Goal: Feedback & Contribution: Submit feedback/report problem

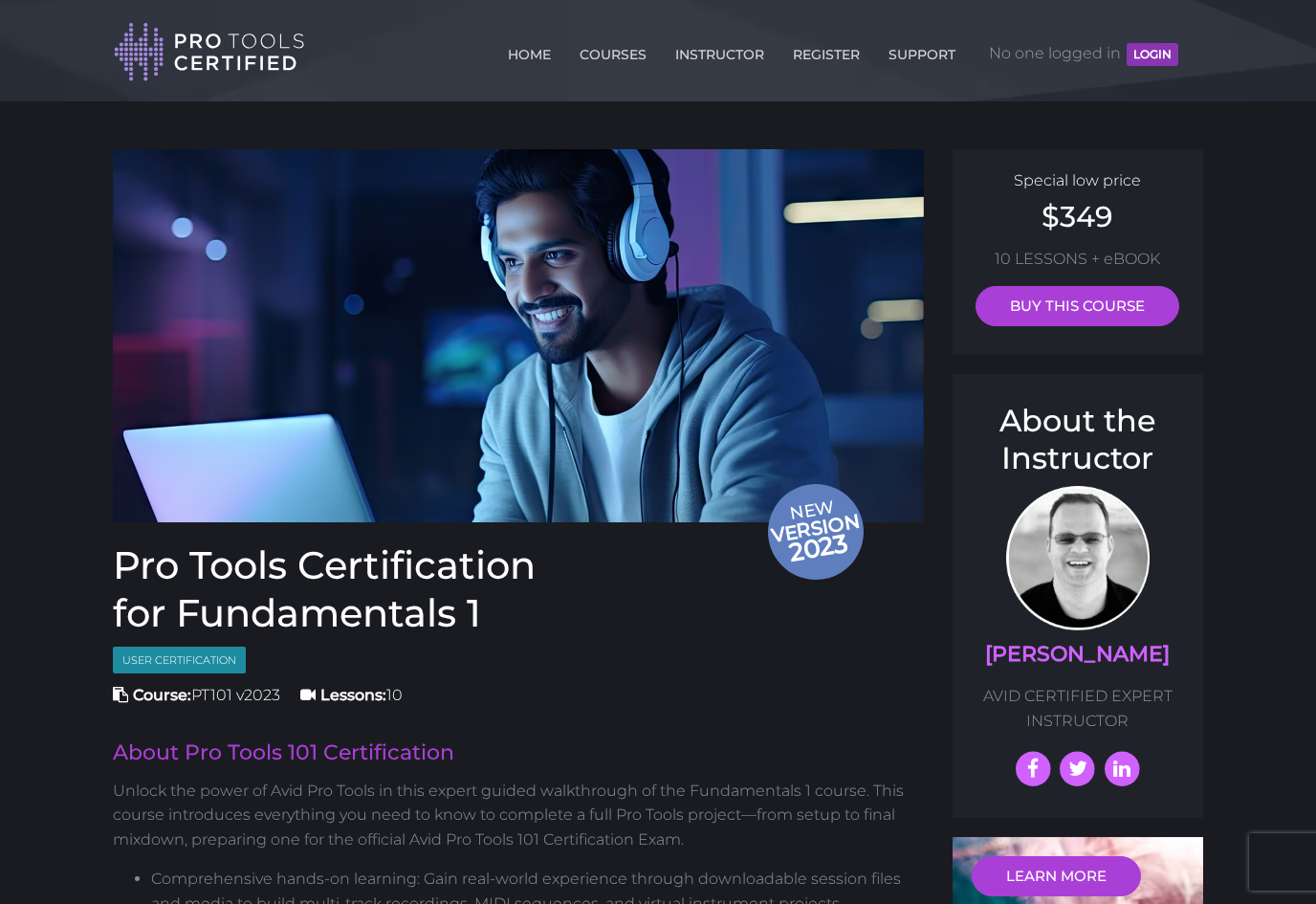
click at [1152, 57] on button "LOGIN" at bounding box center [1152, 54] width 52 height 23
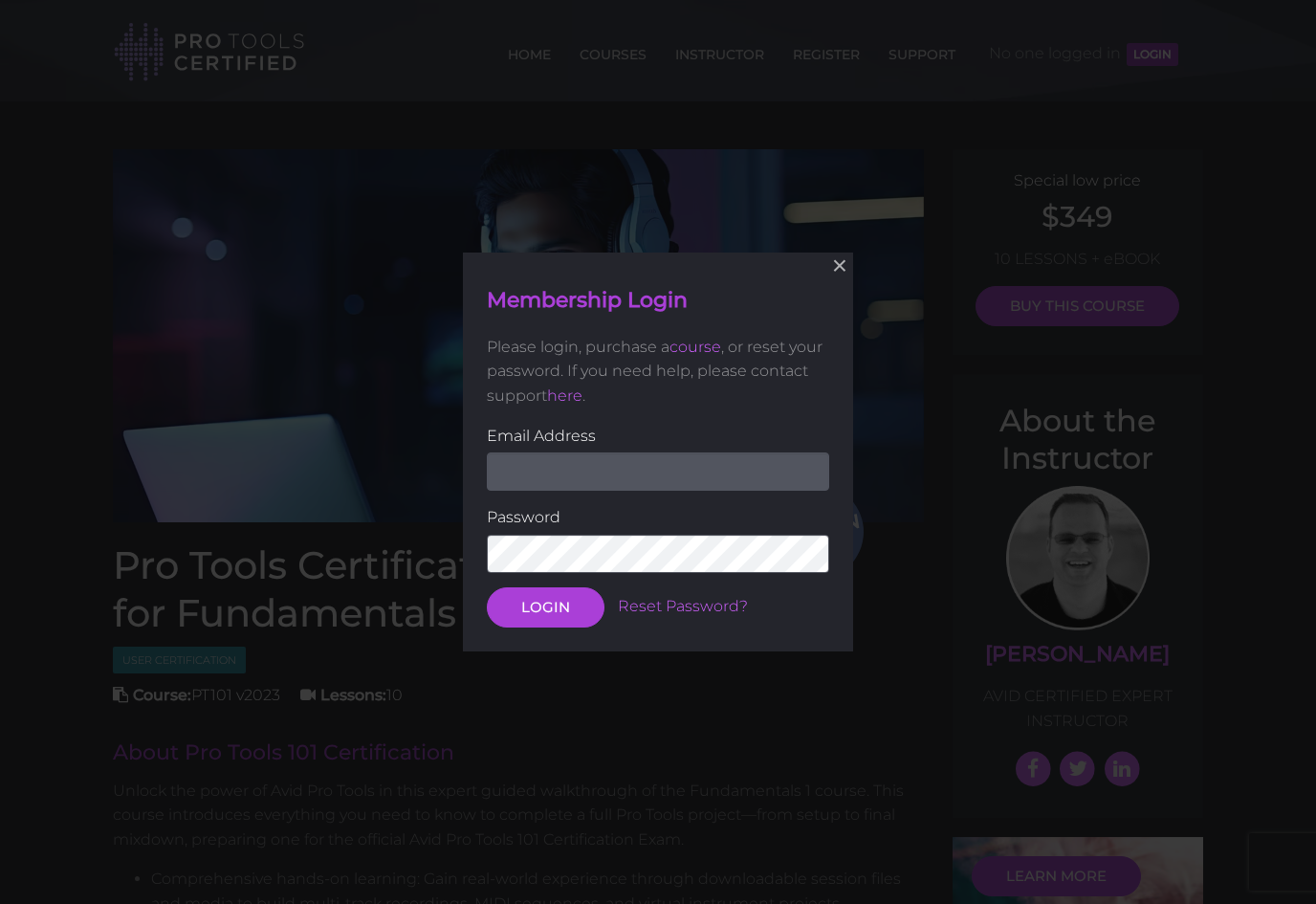
type input "ericchancey@ppcog.com"
click at [574, 601] on button "LOGIN" at bounding box center [545, 608] width 118 height 41
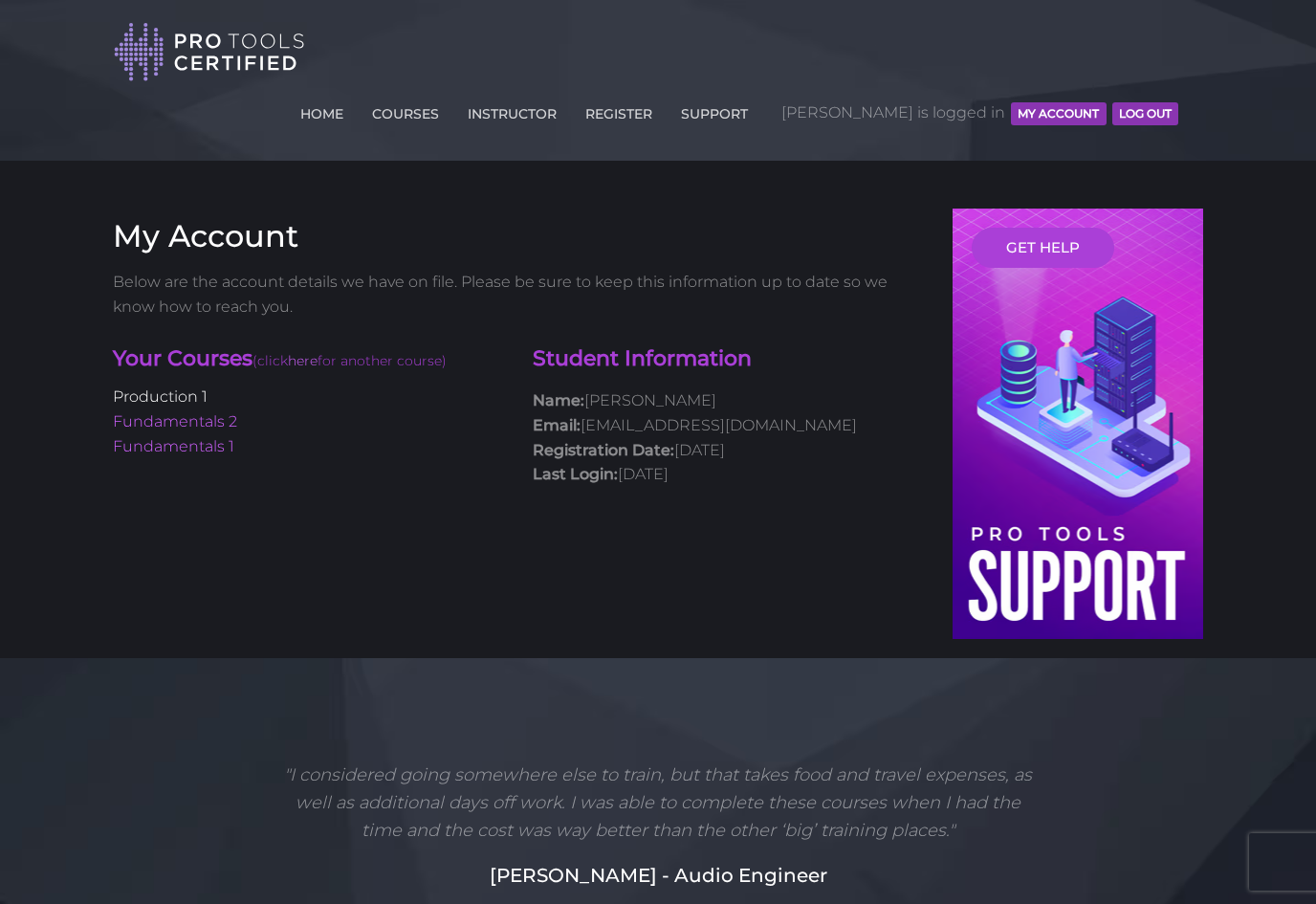
click at [166, 388] on link "Production 1" at bounding box center [161, 396] width 95 height 18
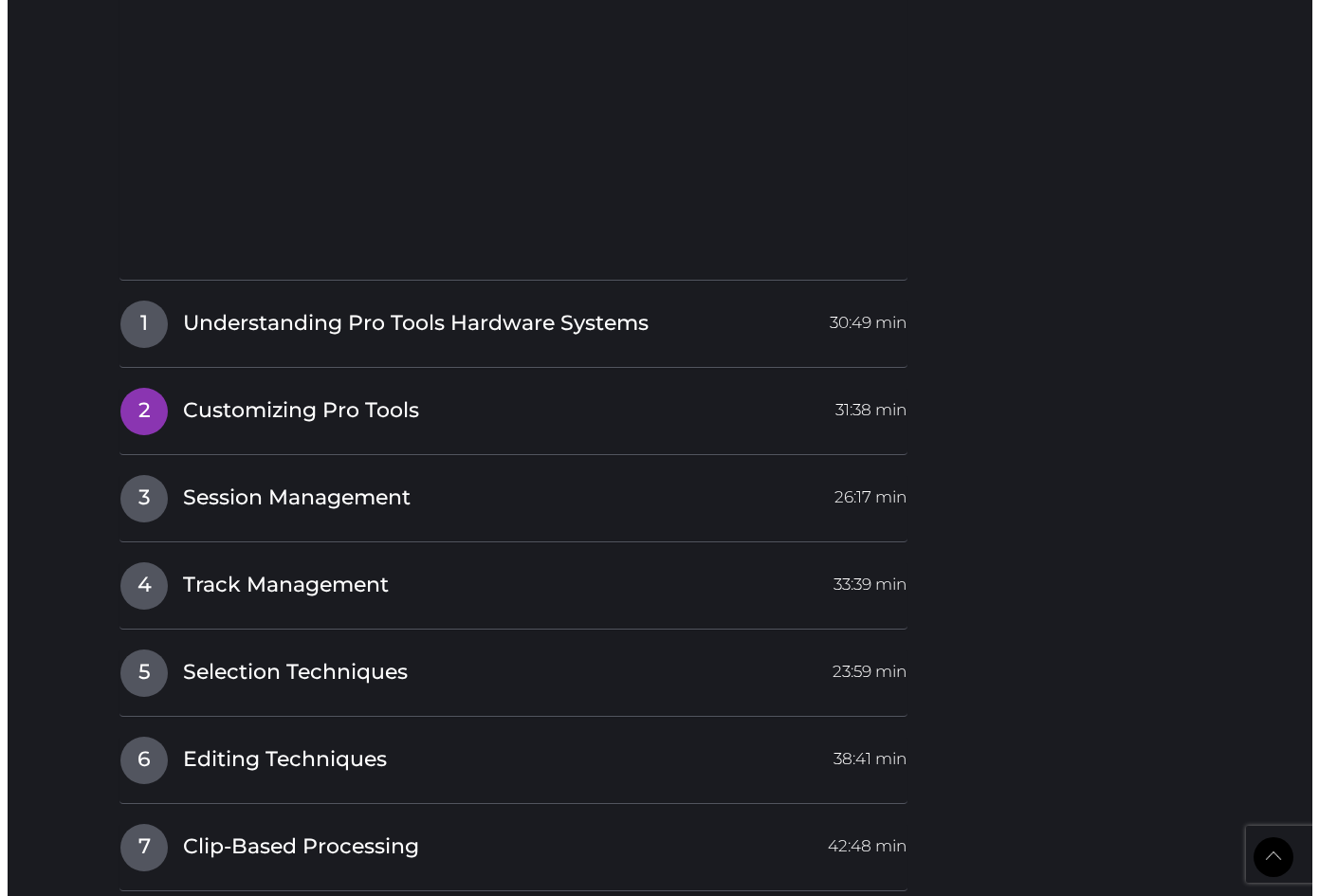
scroll to position [2663, 0]
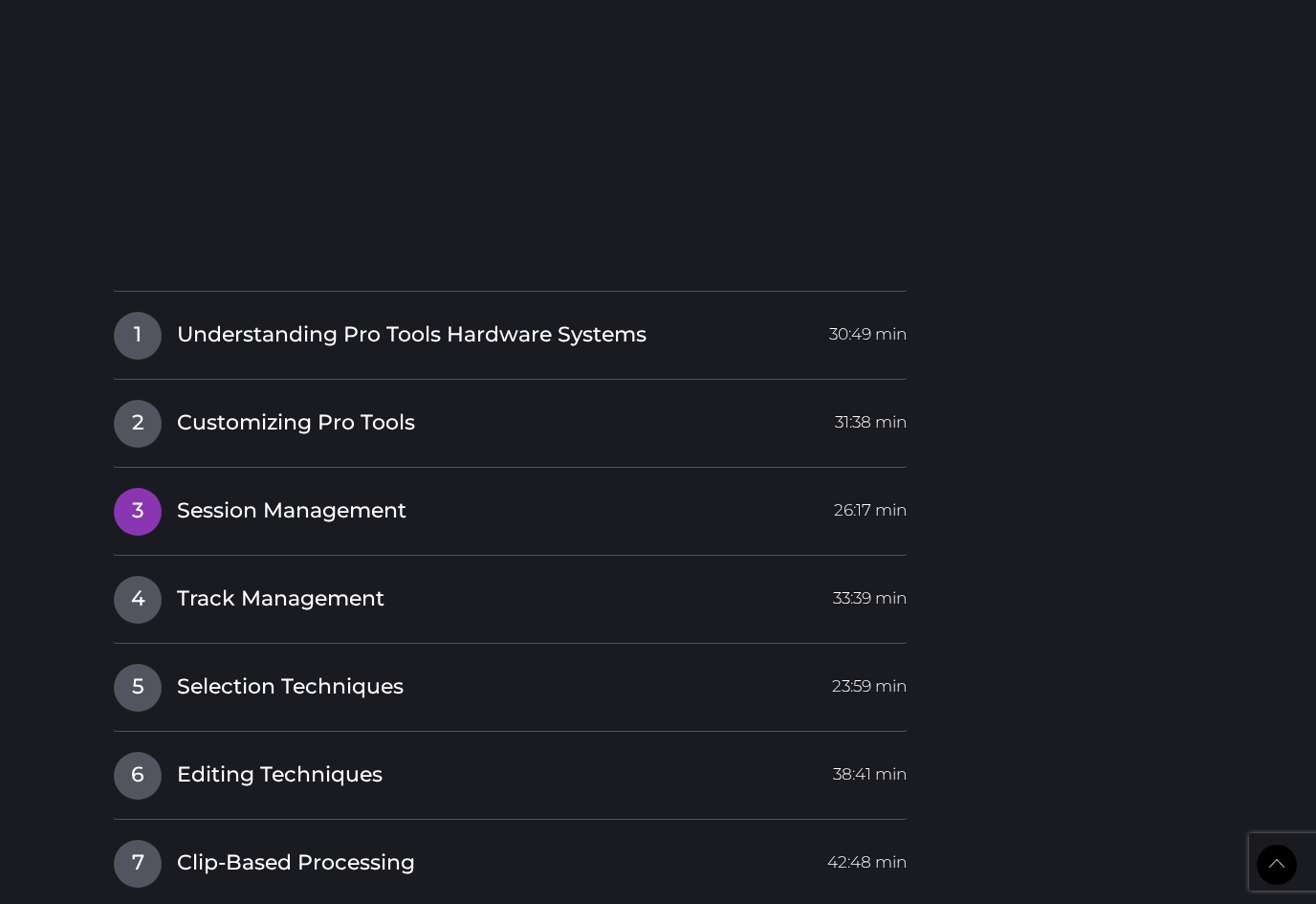
click at [252, 497] on span "Session Management" at bounding box center [292, 511] width 230 height 30
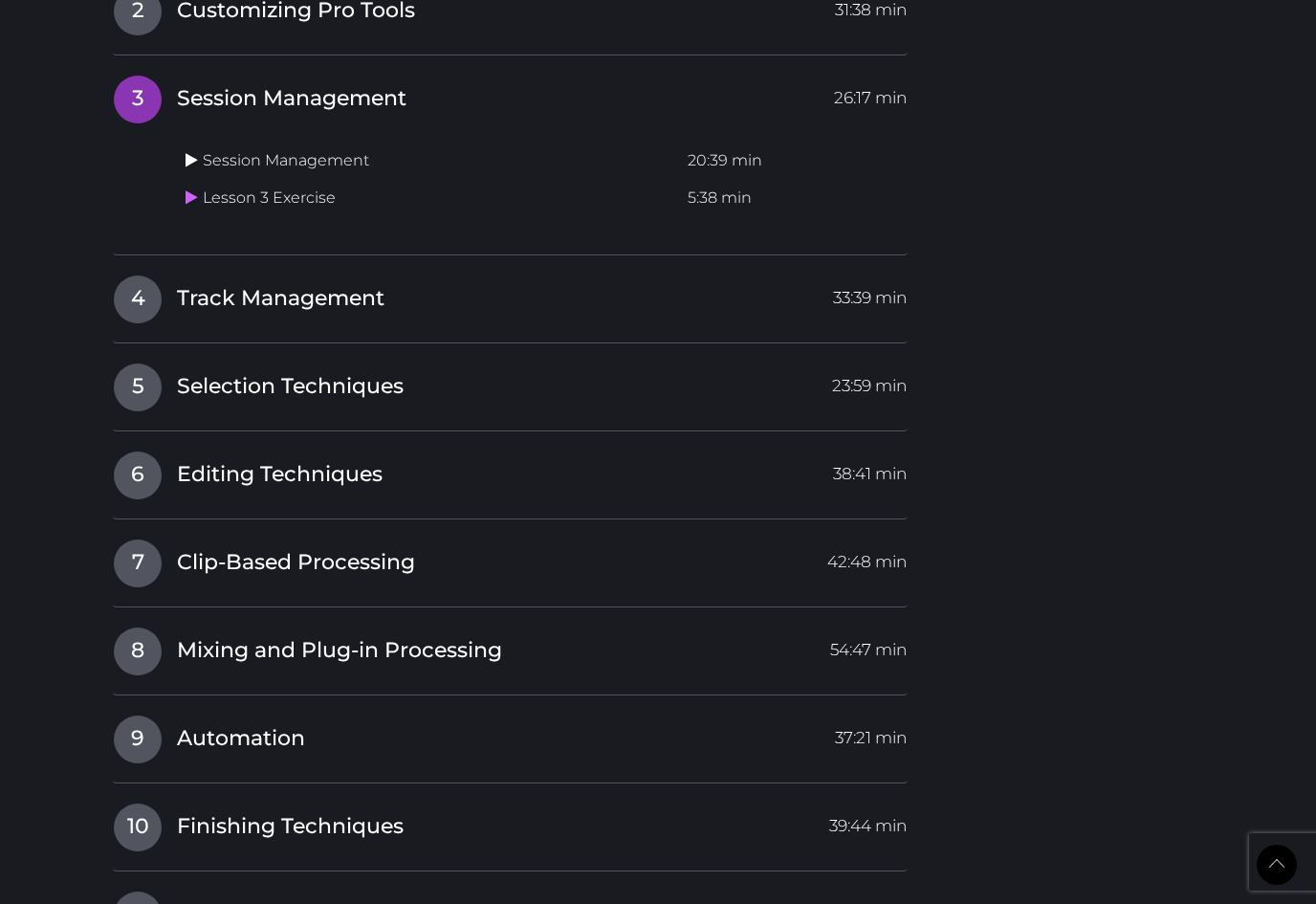
click at [189, 152] on icon at bounding box center [191, 159] width 13 height 15
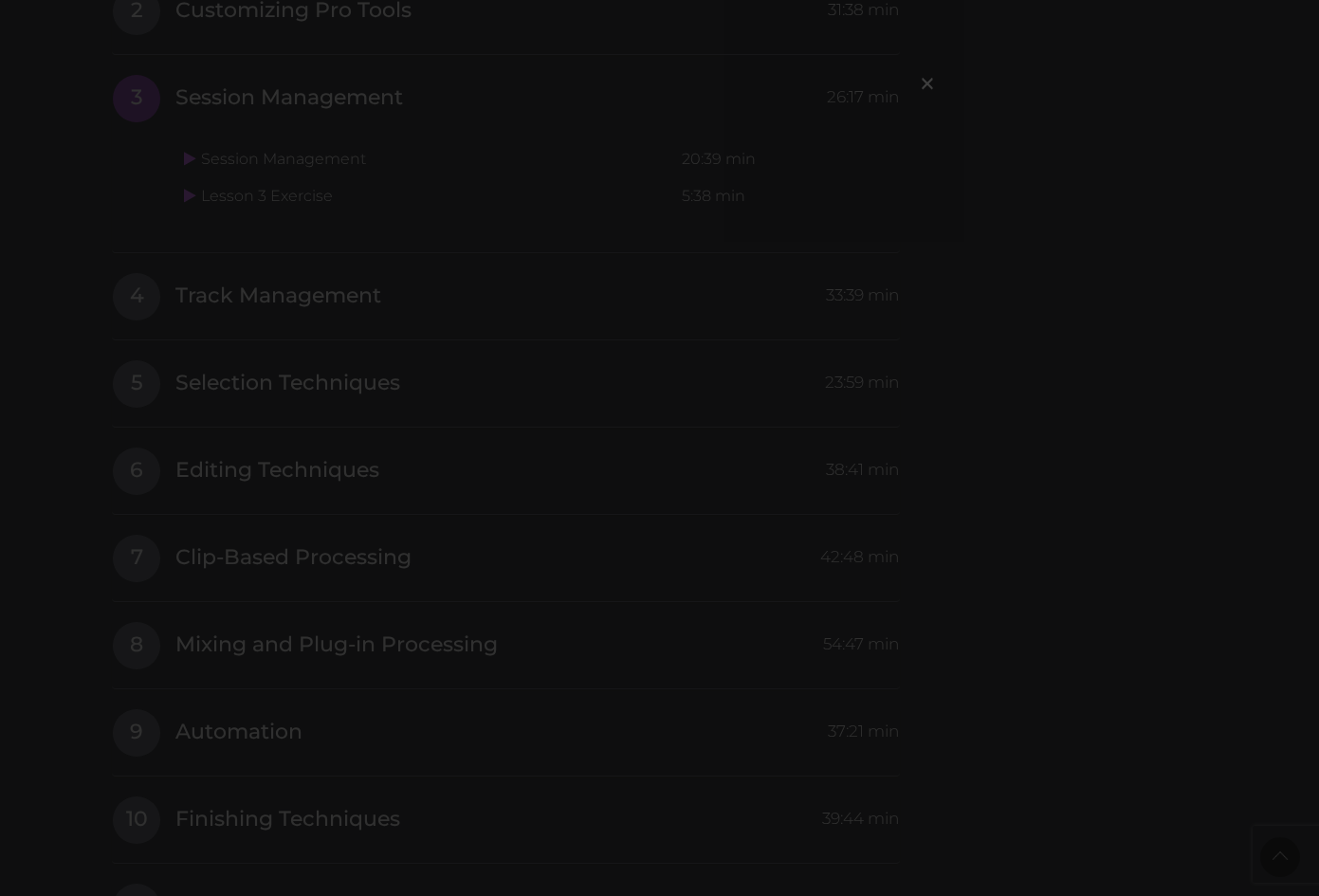
click at [209, 76] on div "×" at bounding box center [660, 448] width 1319 height 896
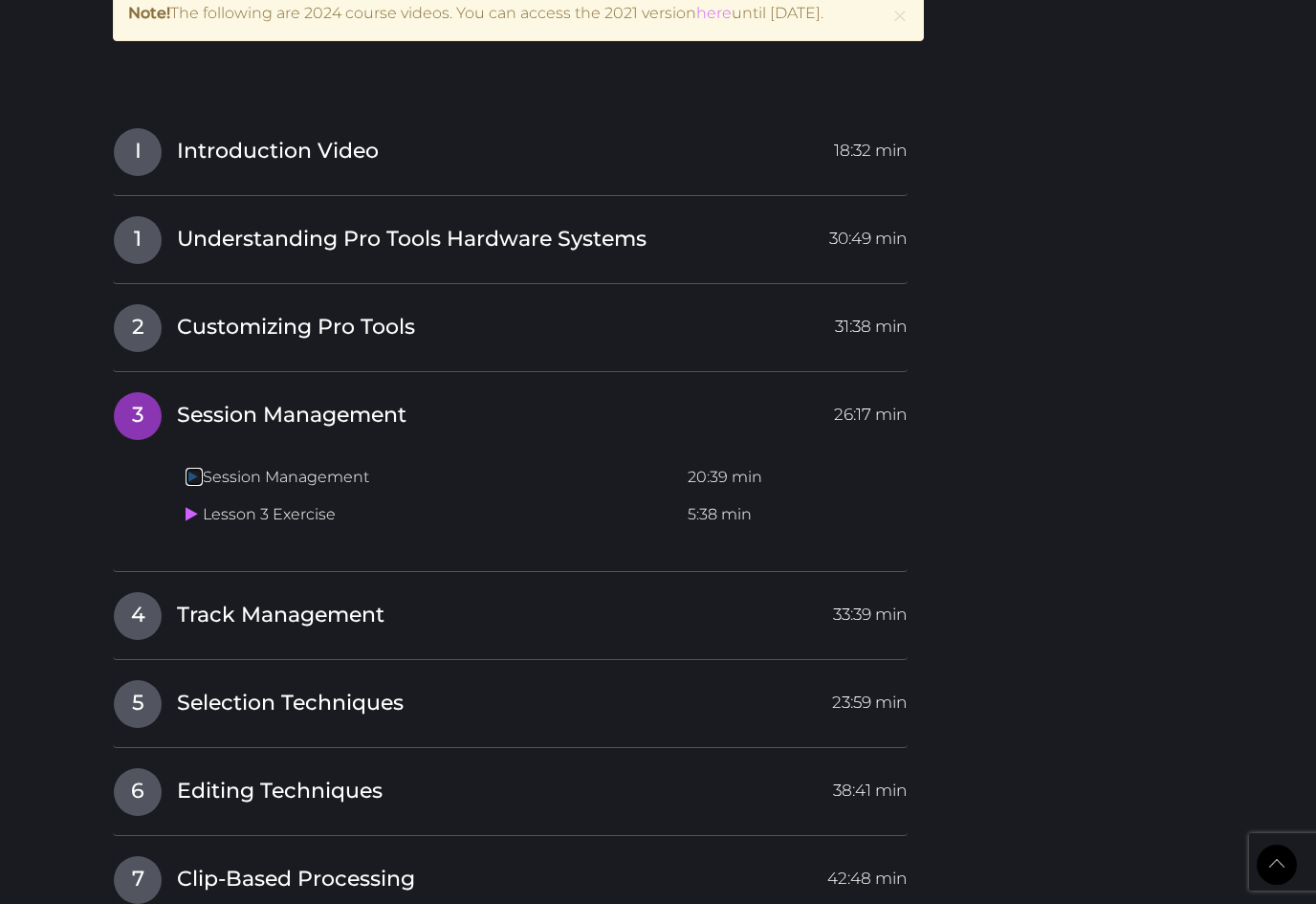
scroll to position [2399, 0]
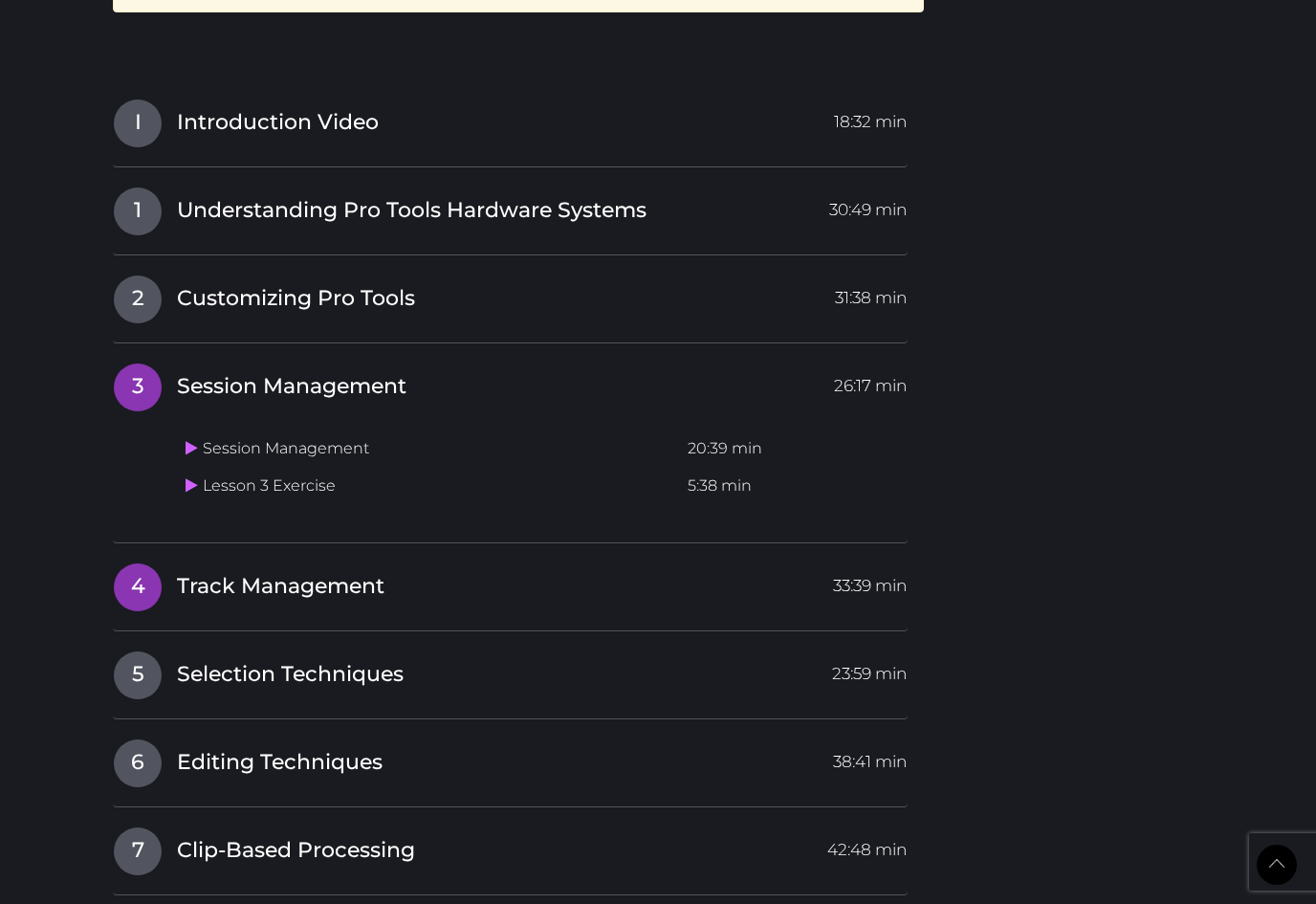
click at [209, 572] on span "Track Management" at bounding box center [280, 587] width 207 height 30
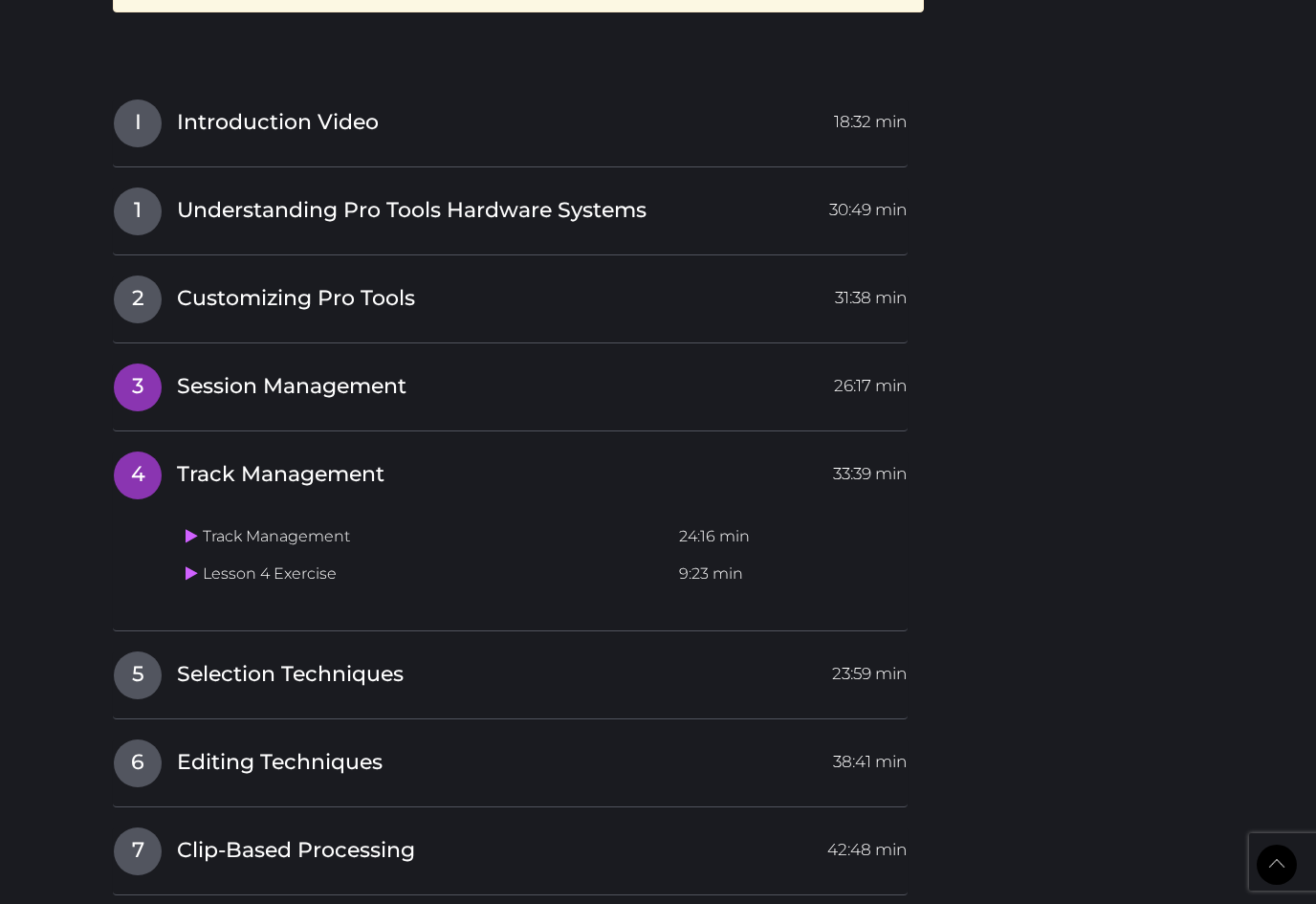
click at [285, 372] on span "Session Management" at bounding box center [292, 387] width 230 height 30
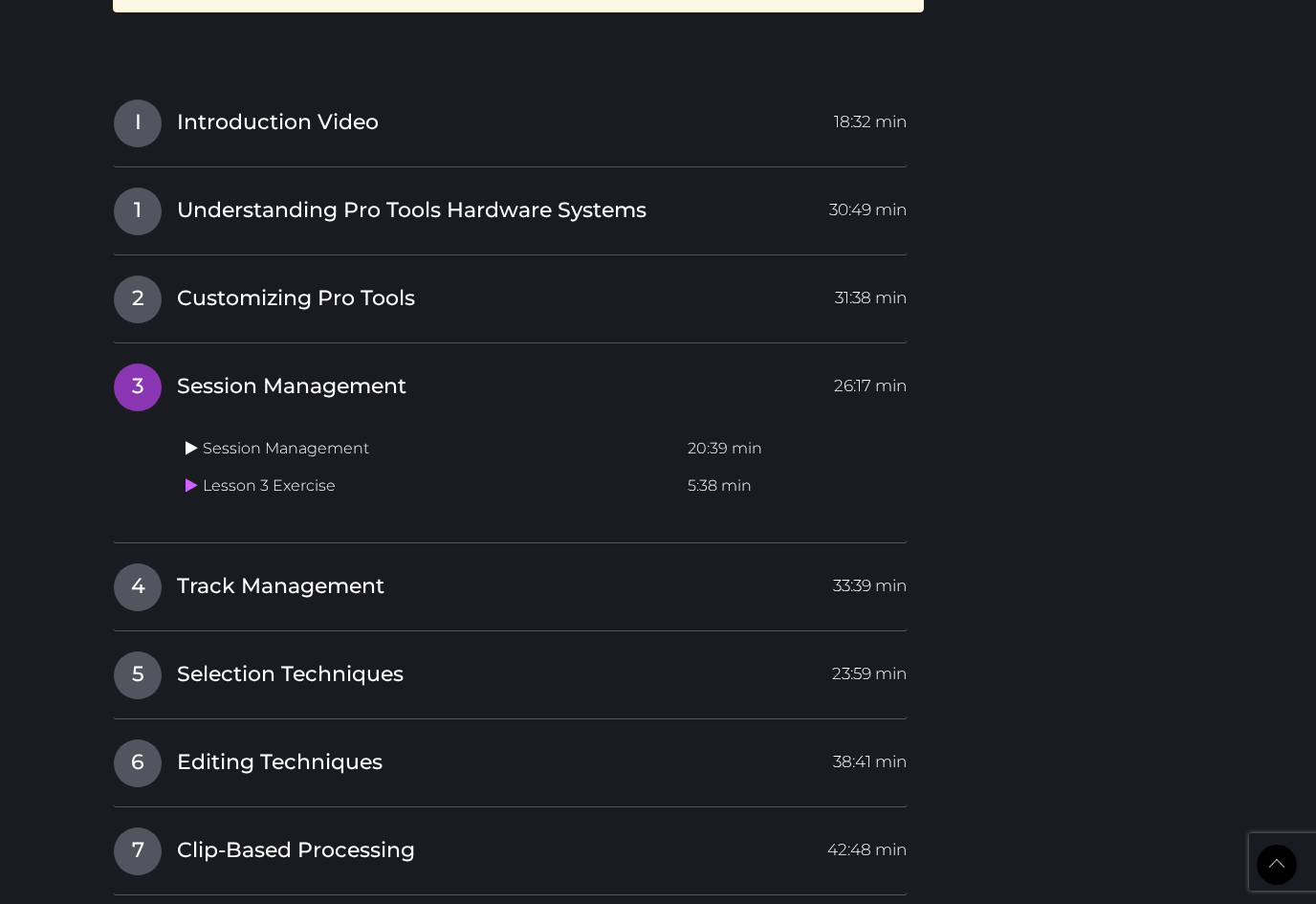
click at [191, 440] on icon at bounding box center [191, 447] width 13 height 15
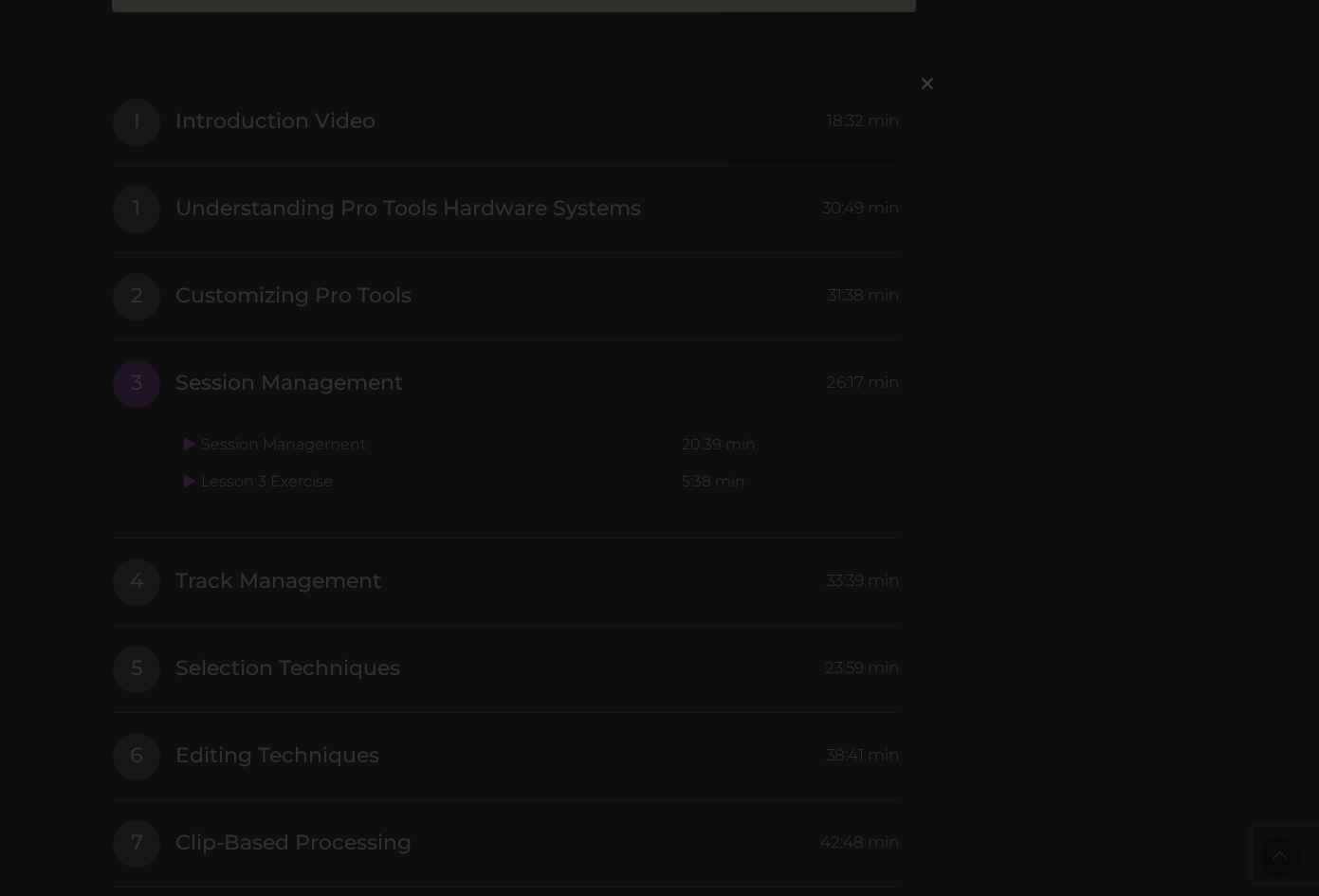
click at [696, 517] on div "×" at bounding box center [660, 448] width 1319 height 896
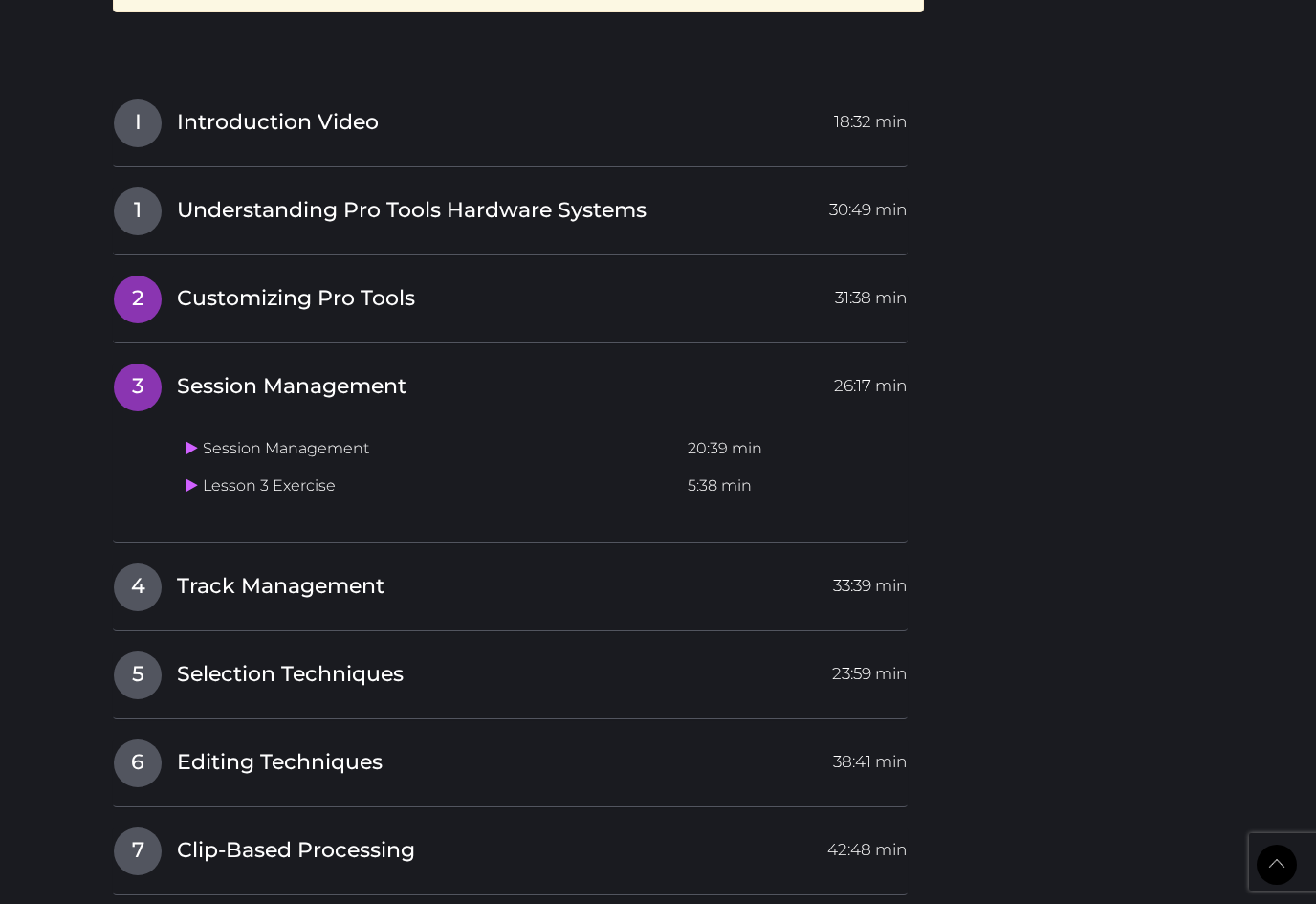
click at [213, 284] on span "Customizing Pro Tools" at bounding box center [296, 299] width 238 height 30
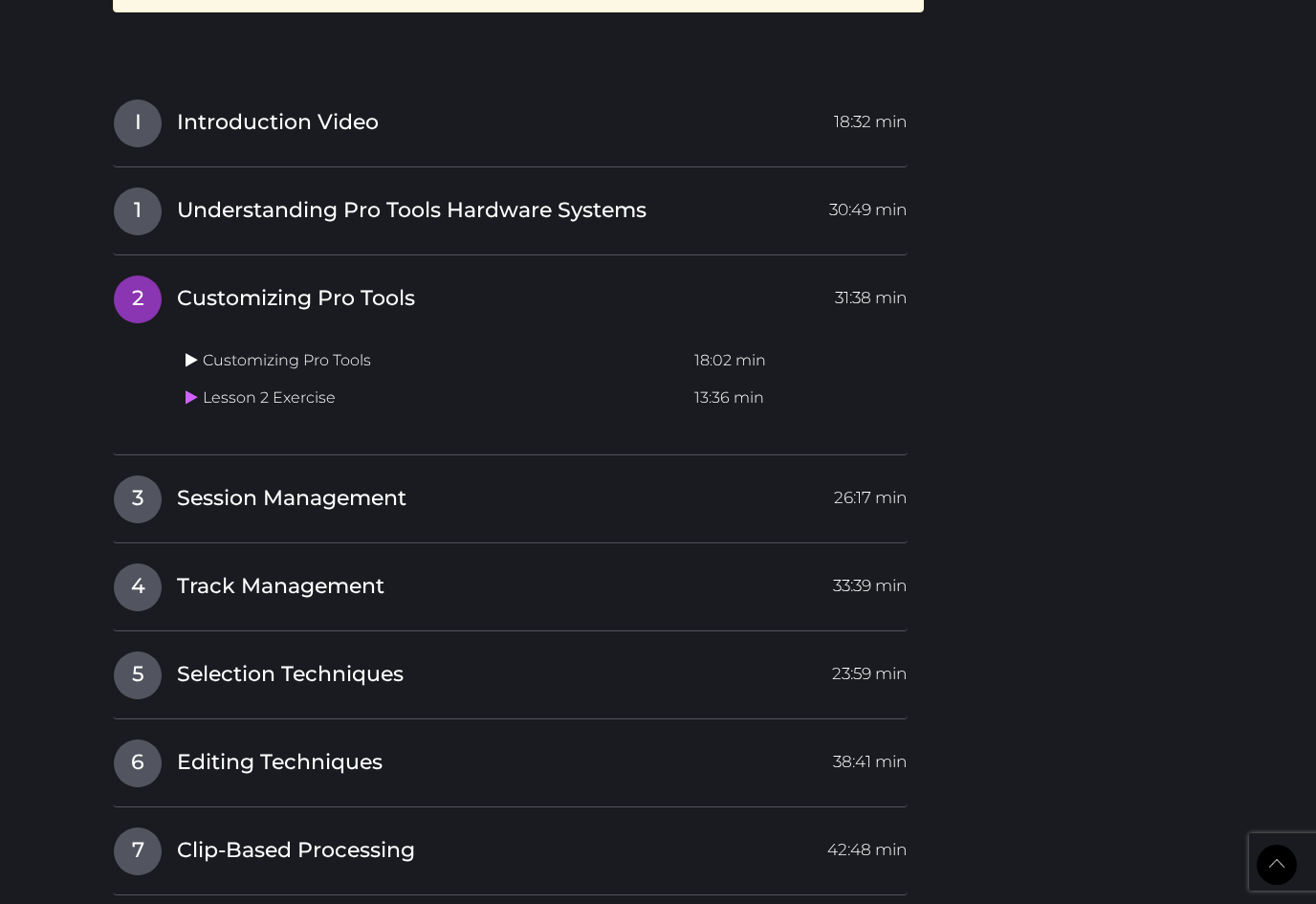
click at [191, 352] on icon at bounding box center [191, 359] width 13 height 15
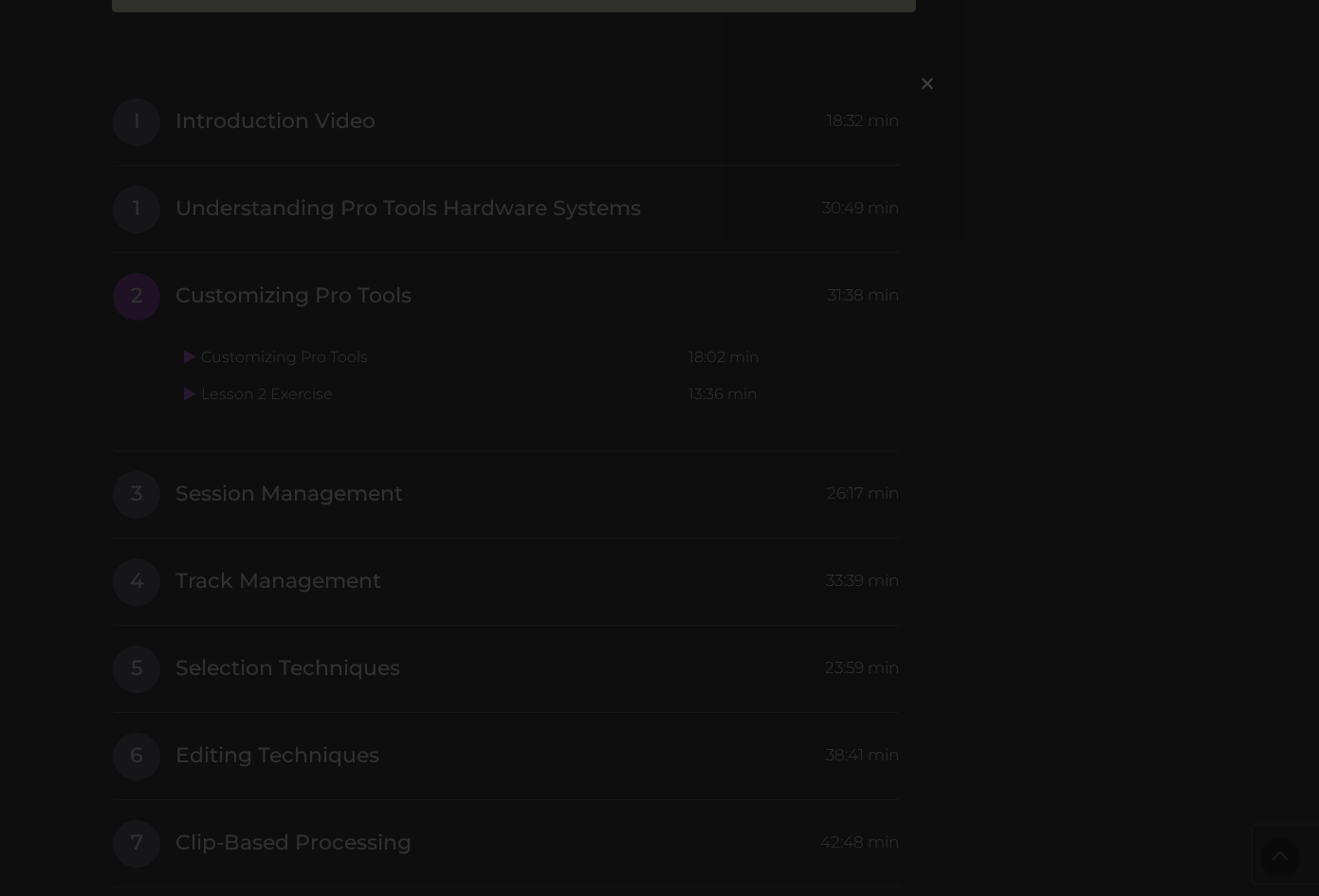
click at [347, 297] on div "×" at bounding box center [660, 448] width 1319 height 896
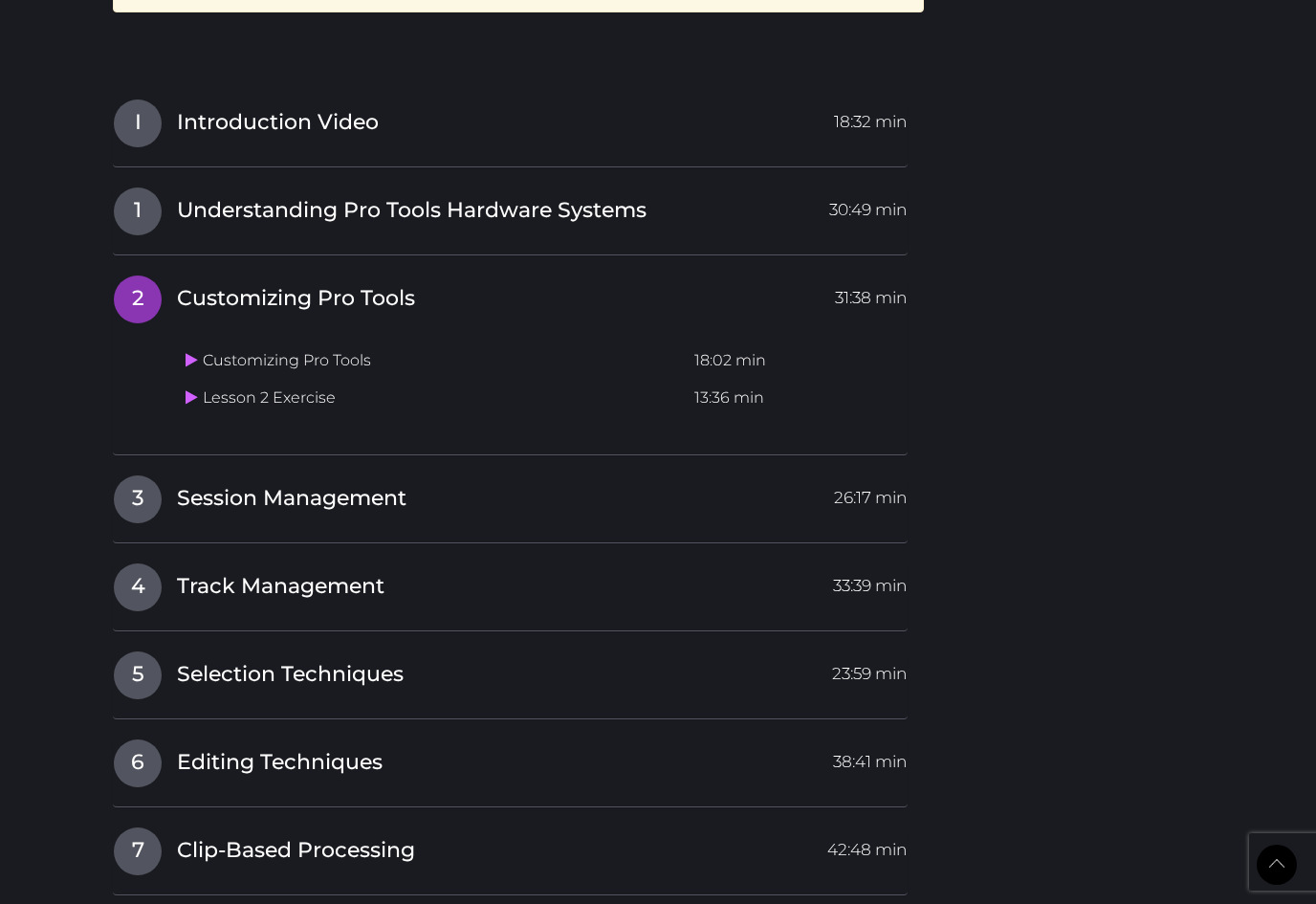
click at [267, 342] on td "Customizing Pro Tools" at bounding box center [431, 361] width 508 height 38
click at [183, 342] on td "Customizing Pro Tools" at bounding box center [431, 361] width 508 height 38
click at [180, 484] on span "Session Management" at bounding box center [292, 499] width 230 height 30
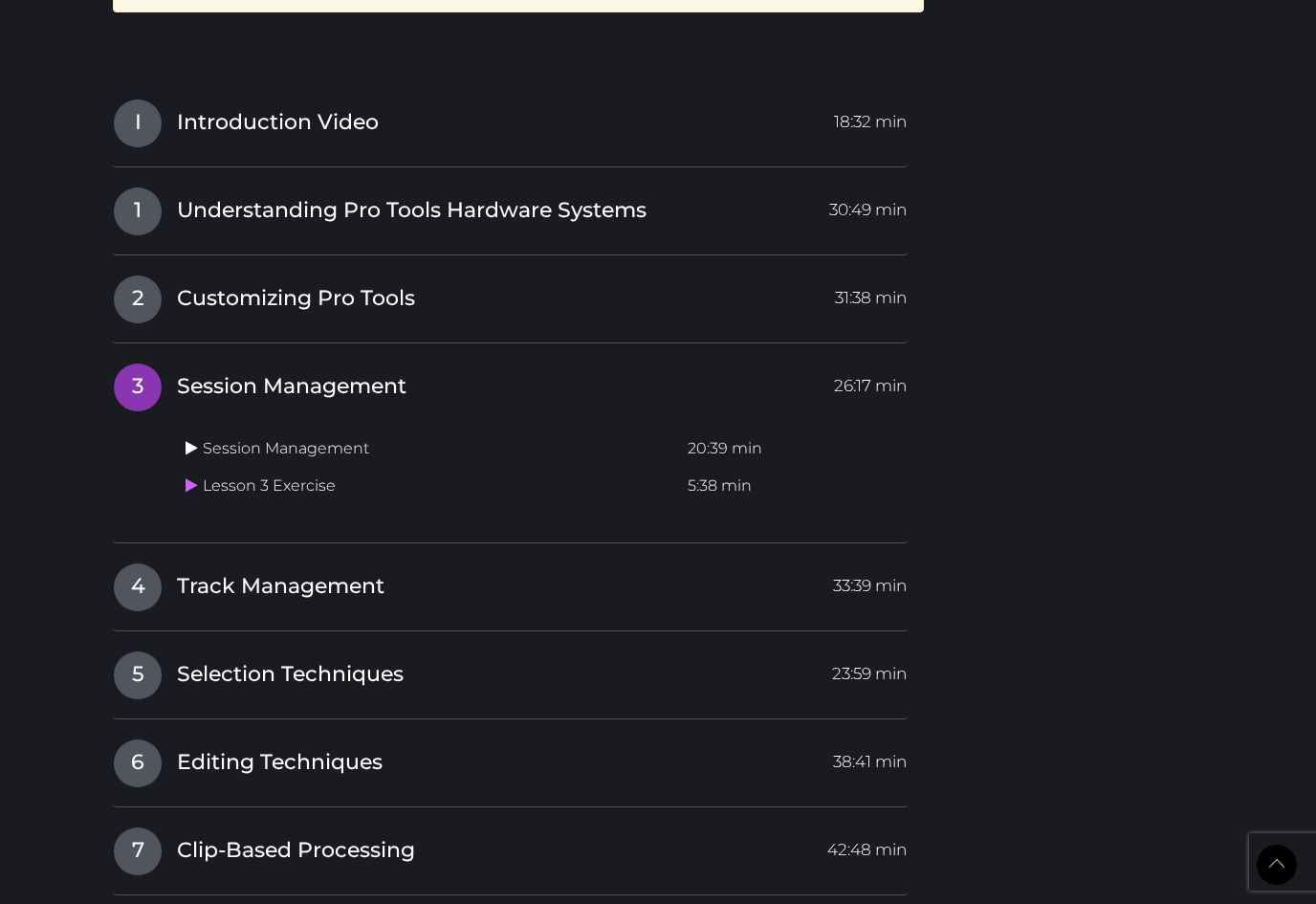
click at [195, 440] on icon at bounding box center [191, 447] width 13 height 15
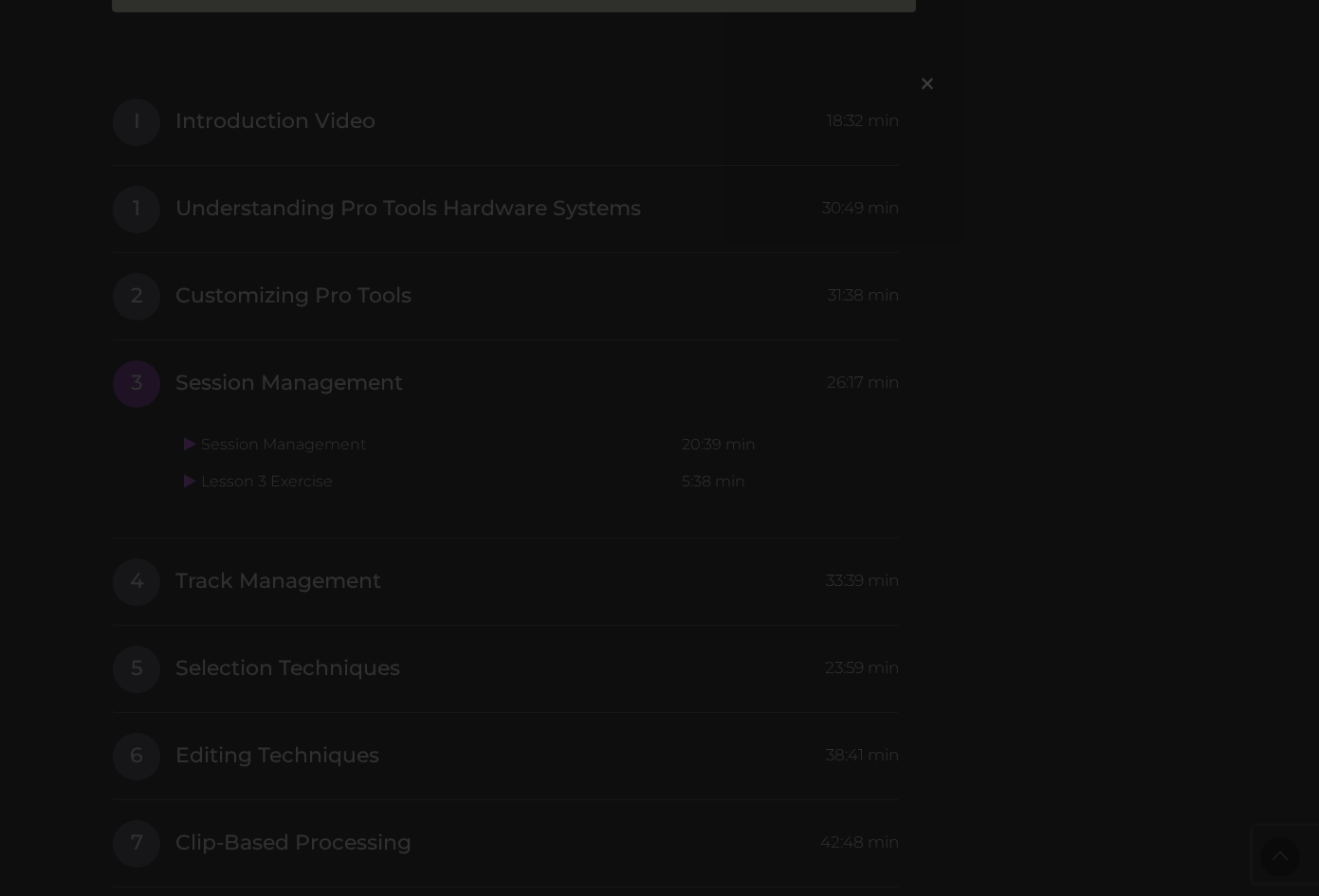
click at [642, 550] on div "×" at bounding box center [660, 448] width 1319 height 896
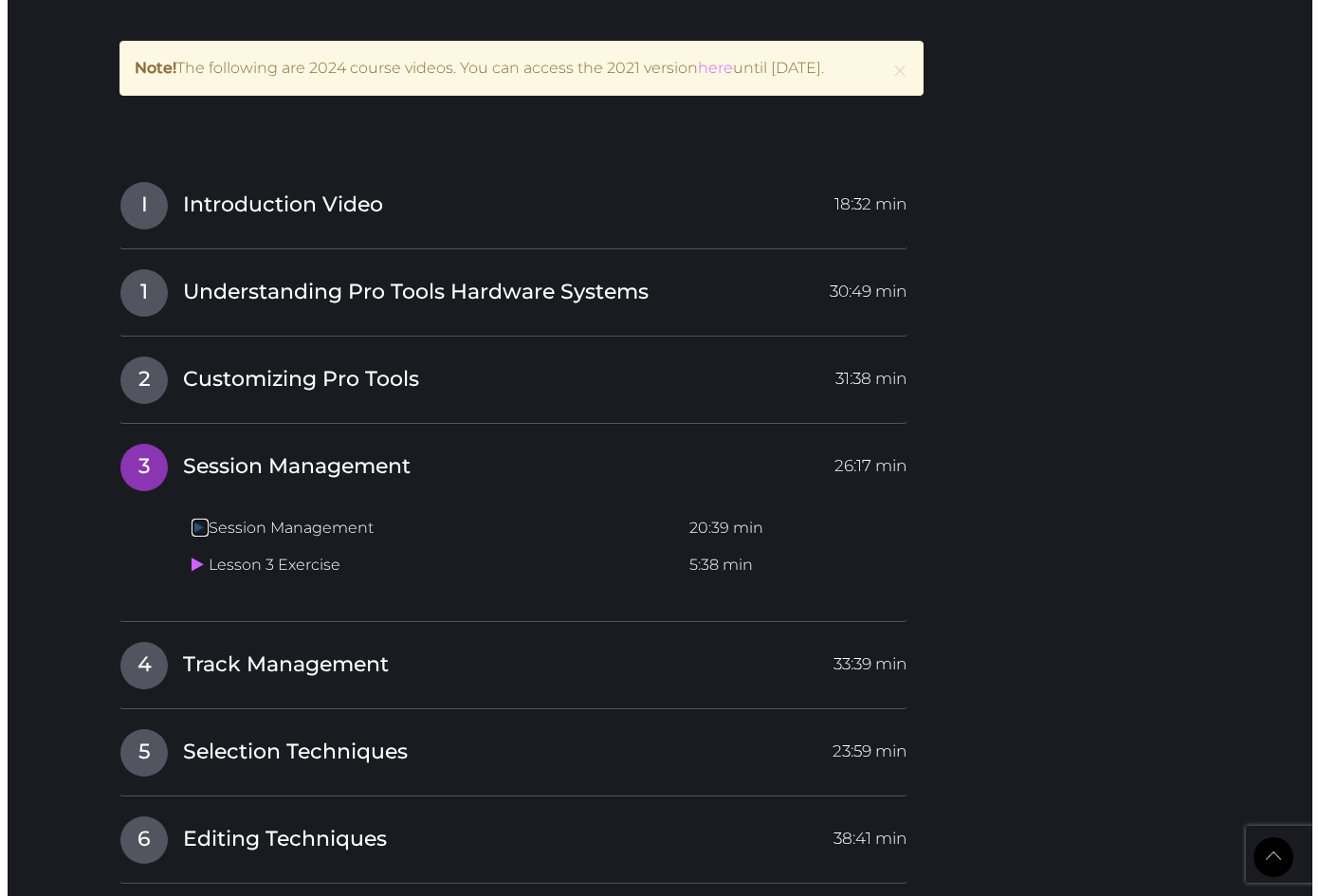
scroll to position [2309, 0]
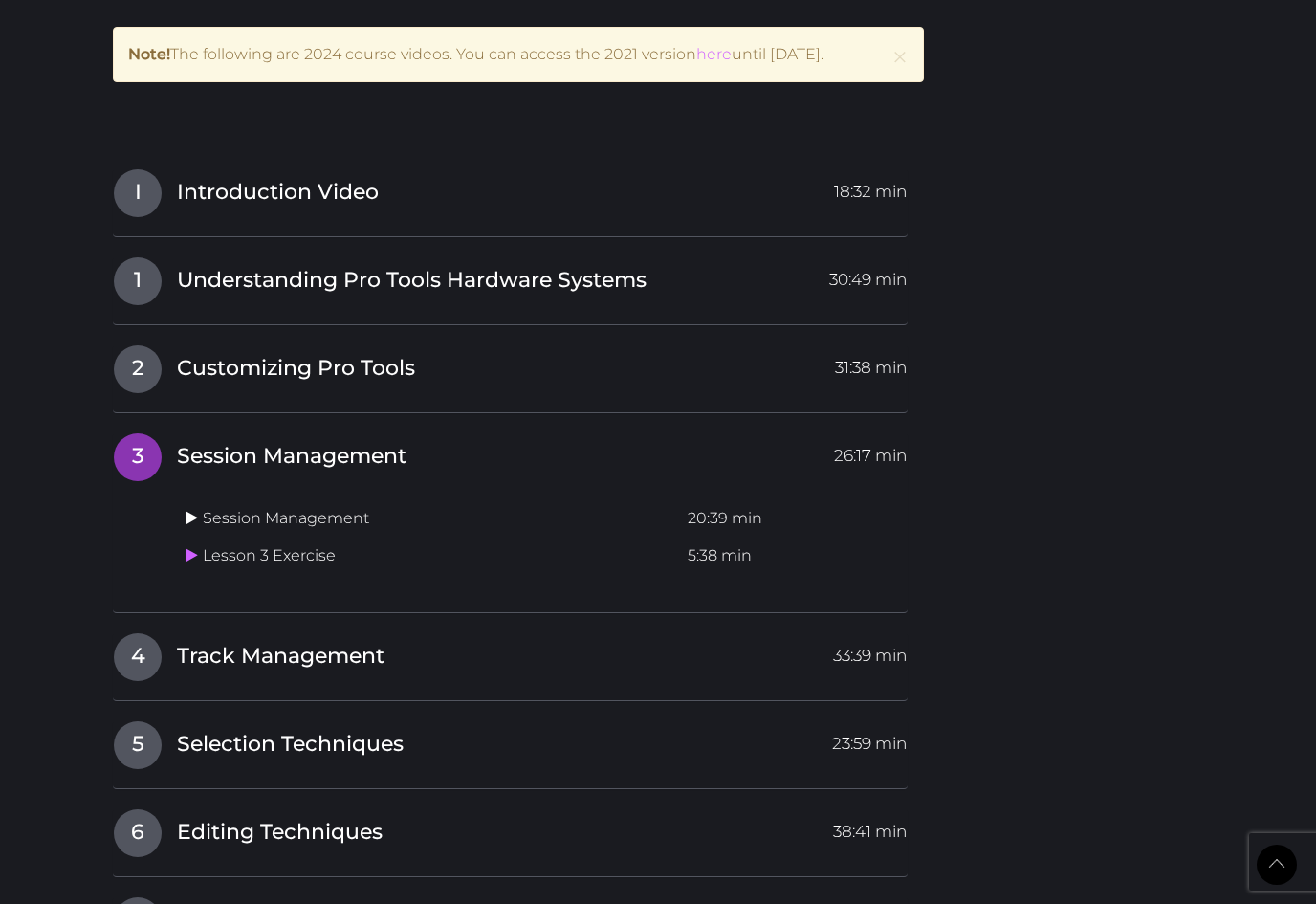
click at [199, 508] on link at bounding box center [193, 517] width 17 height 18
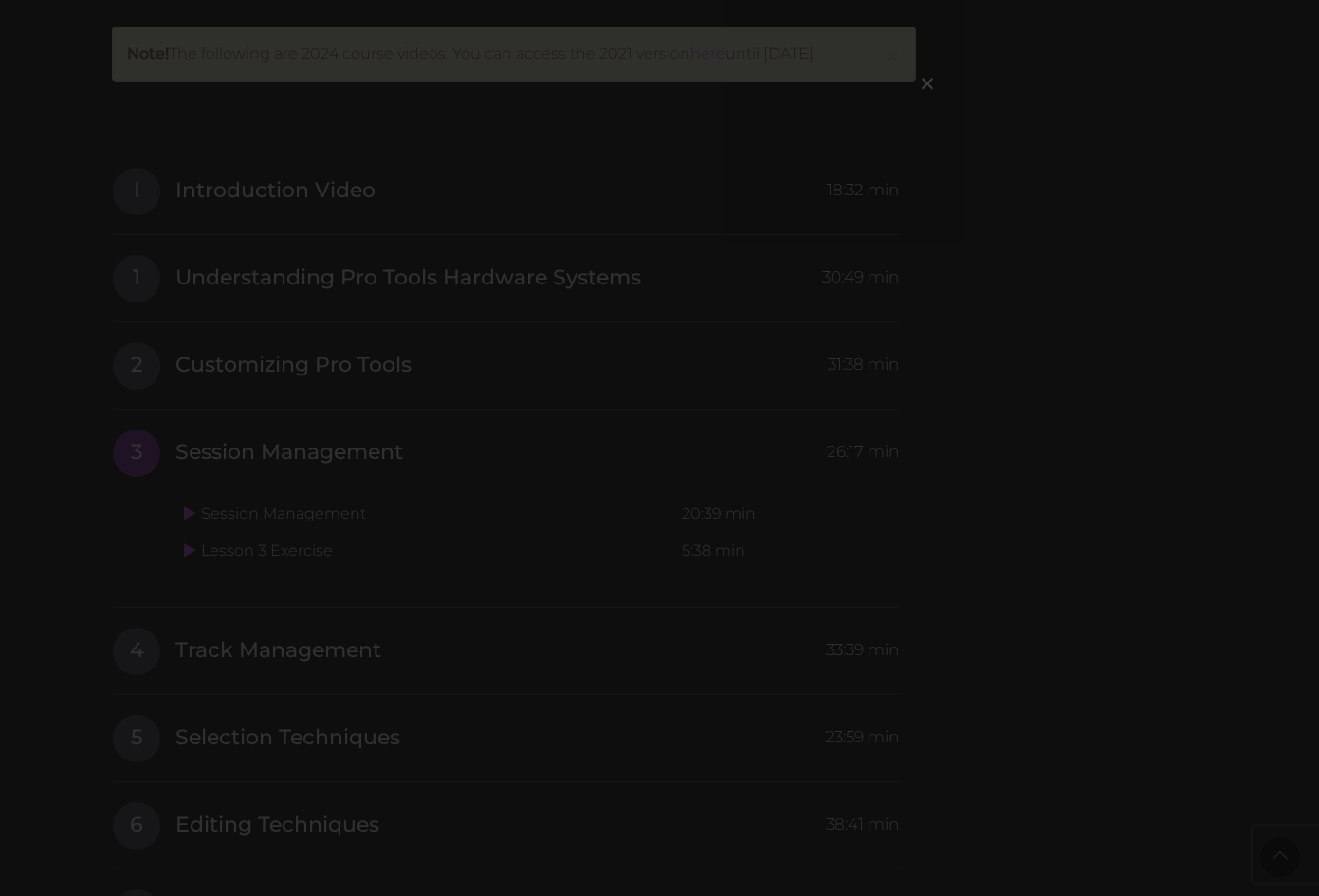
click at [319, 222] on div "×" at bounding box center [660, 448] width 1319 height 896
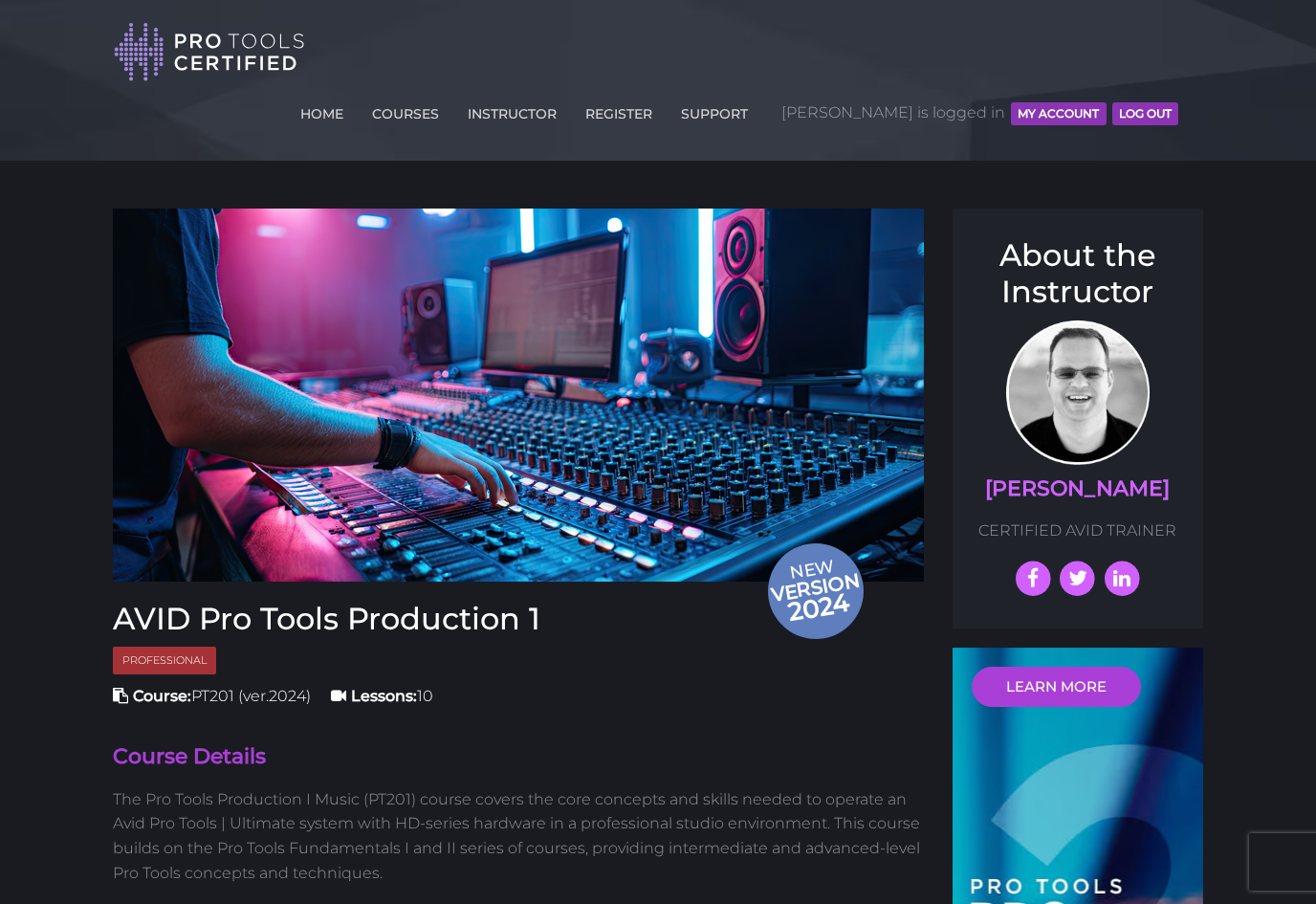
scroll to position [0, 0]
click at [1039, 102] on button "MY ACCOUNT" at bounding box center [1058, 113] width 95 height 23
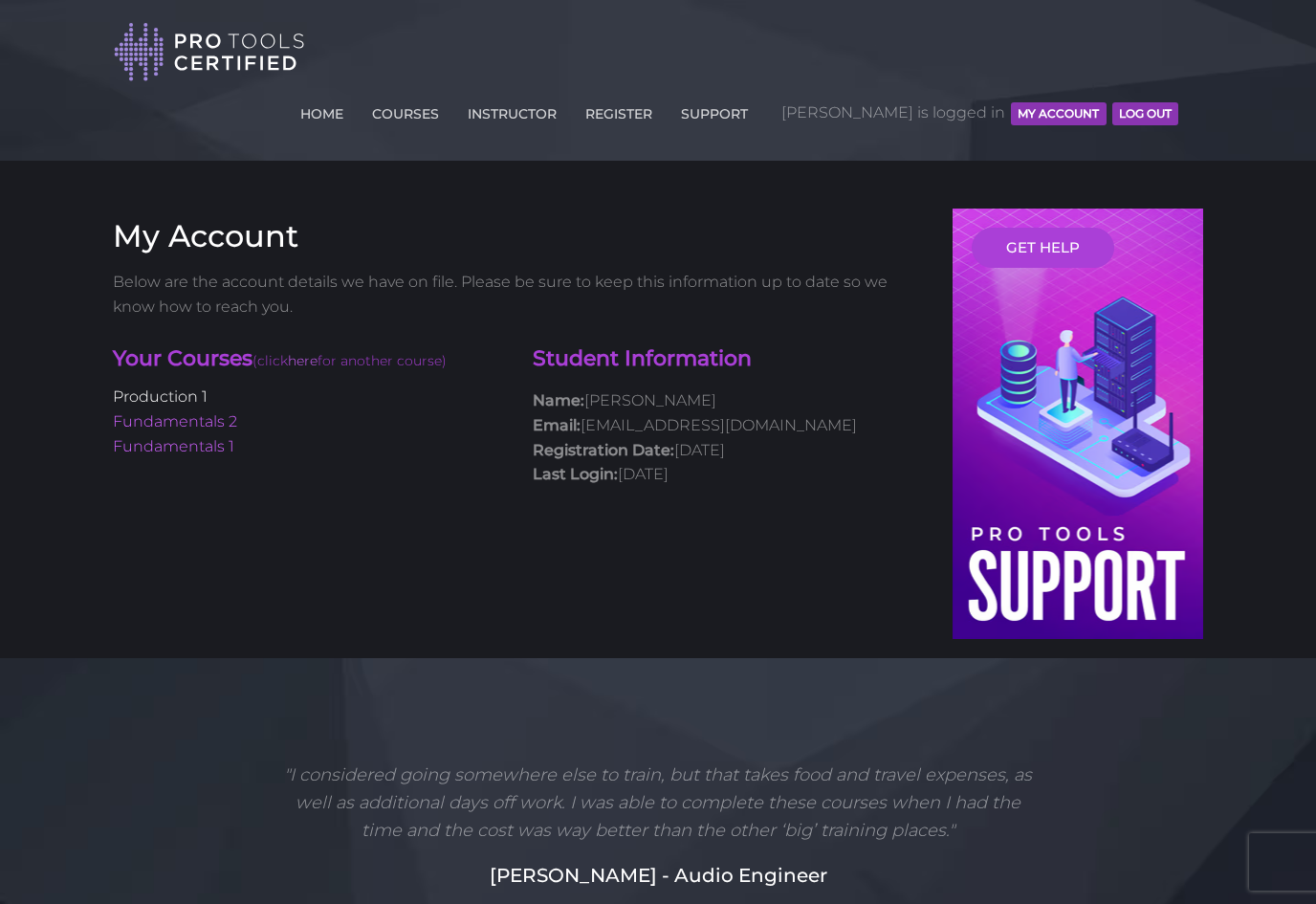
click at [177, 388] on link "Production 1" at bounding box center [161, 396] width 95 height 18
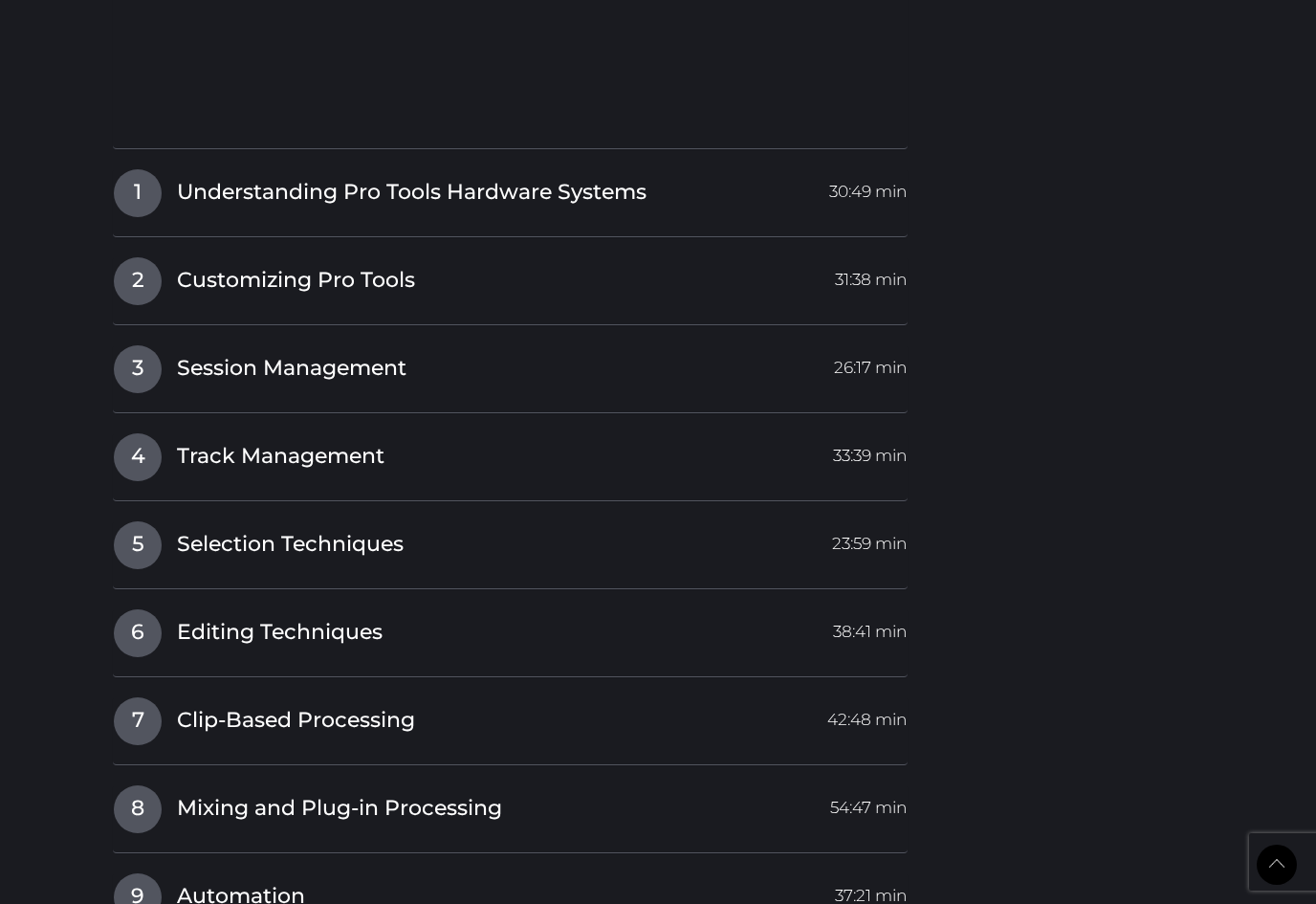
scroll to position [2815, 0]
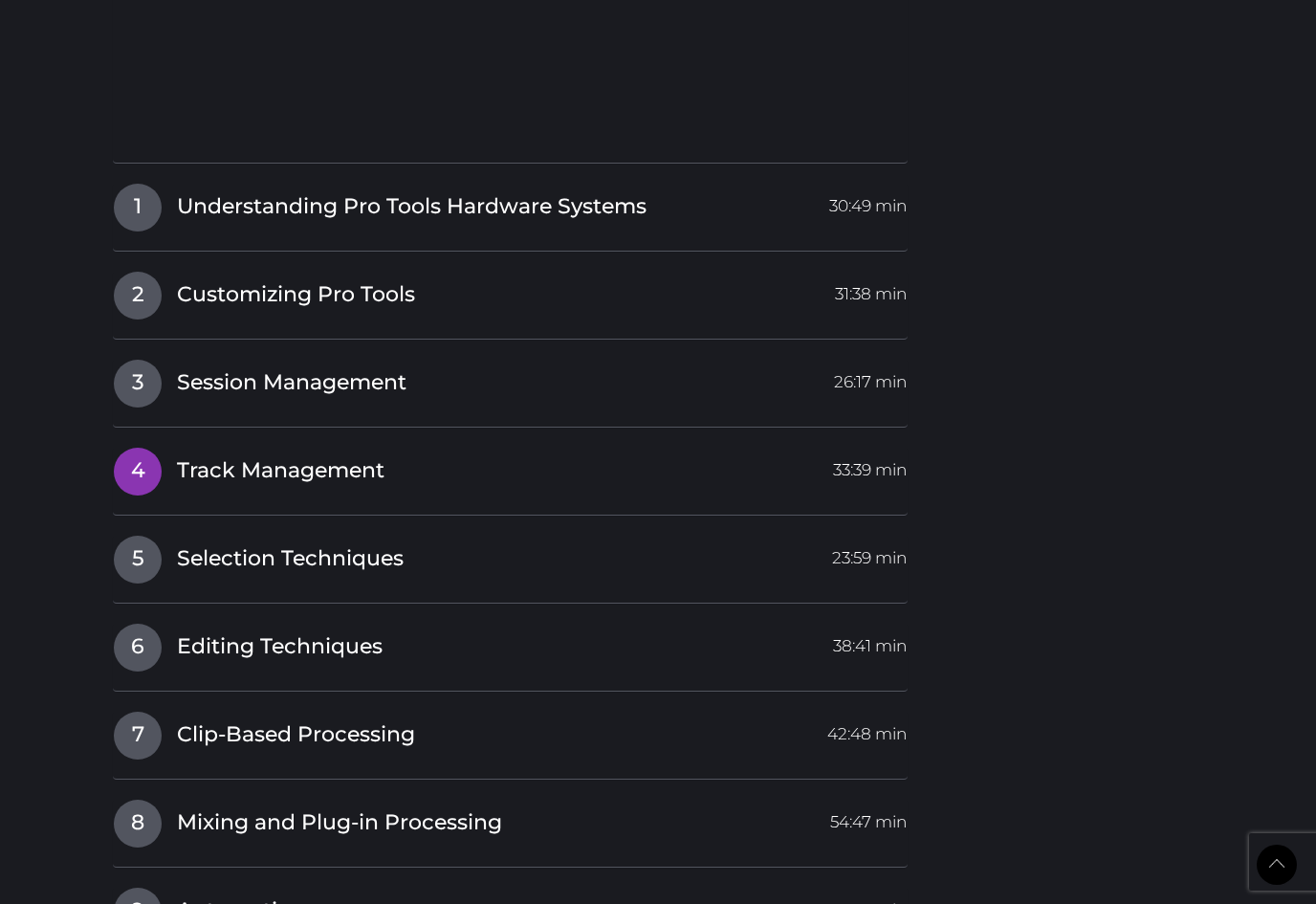
click at [306, 456] on span "Track Management" at bounding box center [280, 471] width 207 height 30
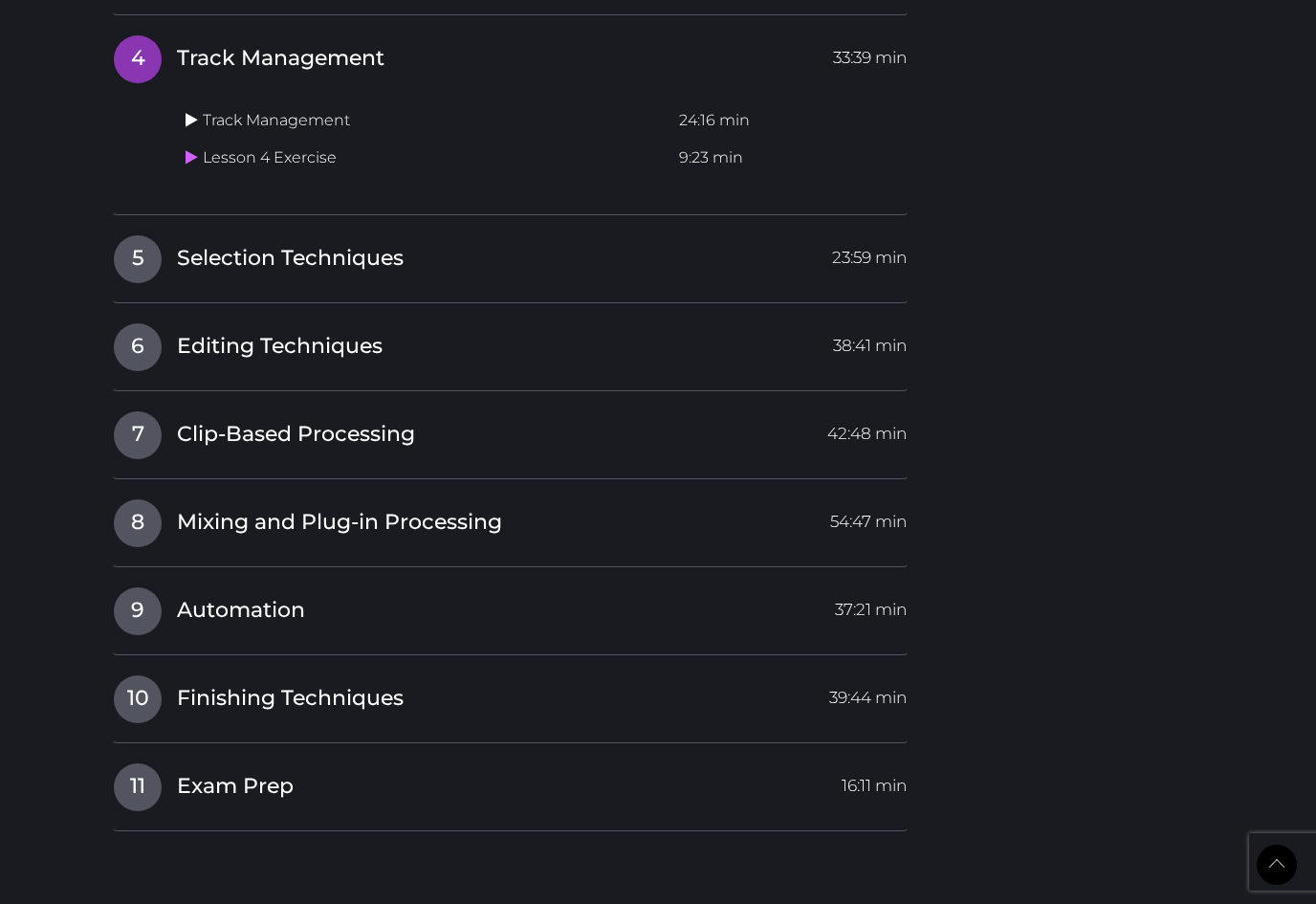
click at [190, 112] on icon at bounding box center [191, 119] width 13 height 15
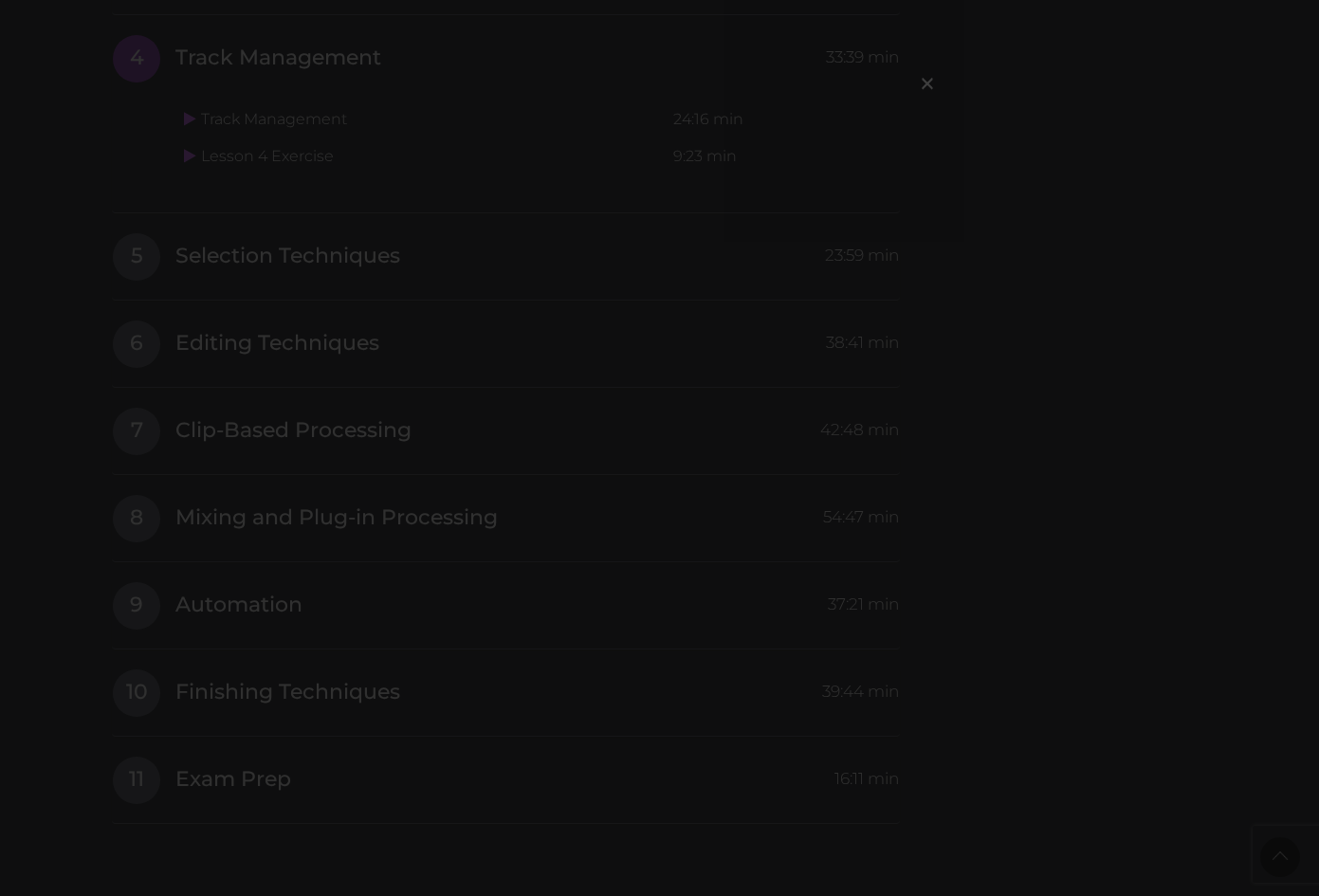
click at [946, 522] on div "×" at bounding box center [660, 448] width 1319 height 896
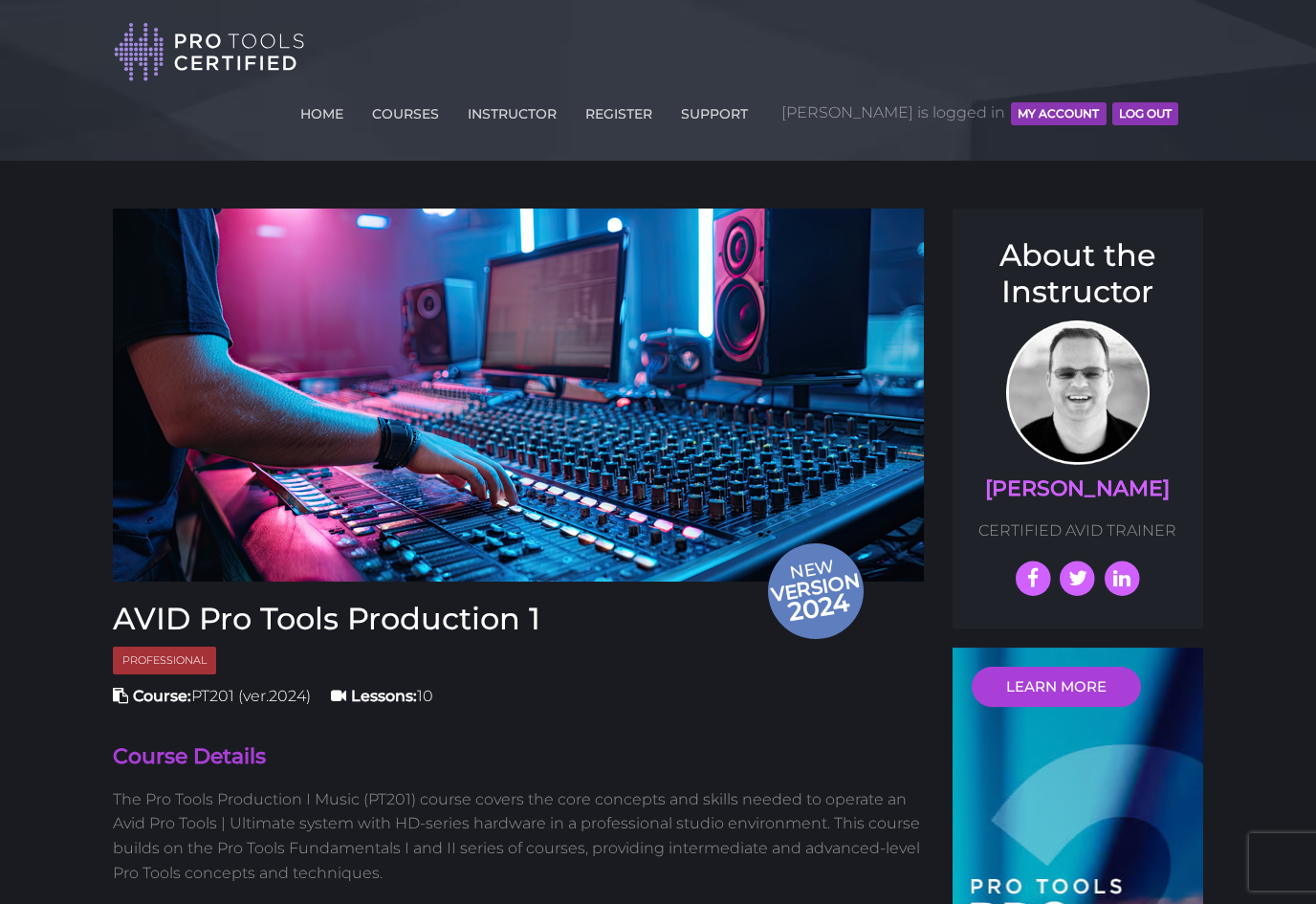
scroll to position [0, 0]
click at [752, 95] on link "SUPPORT" at bounding box center [713, 110] width 76 height 31
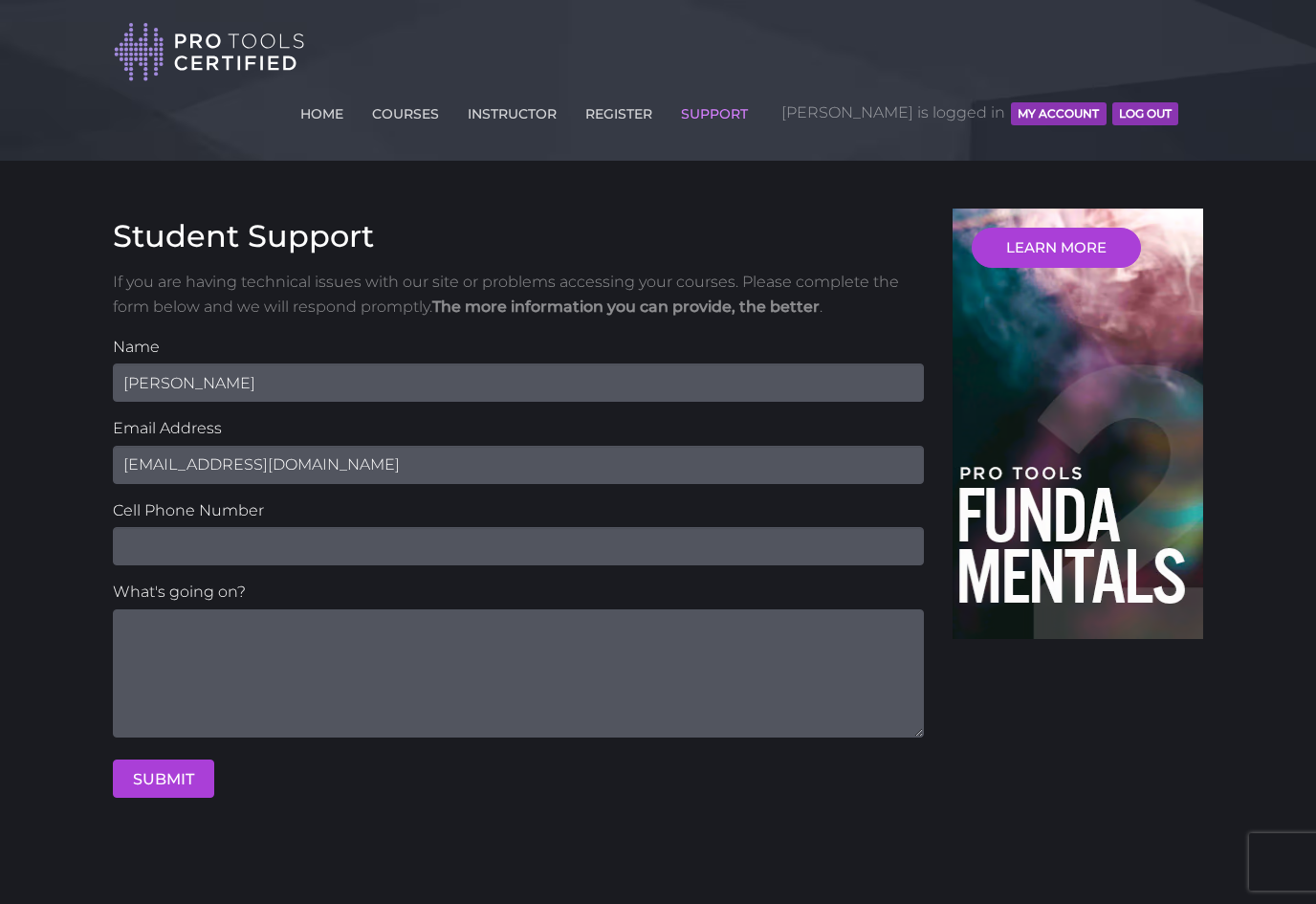
click at [197, 527] on input "text" at bounding box center [518, 546] width 811 height 39
type input "3144016829"
click at [164, 610] on textarea at bounding box center [518, 673] width 811 height 128
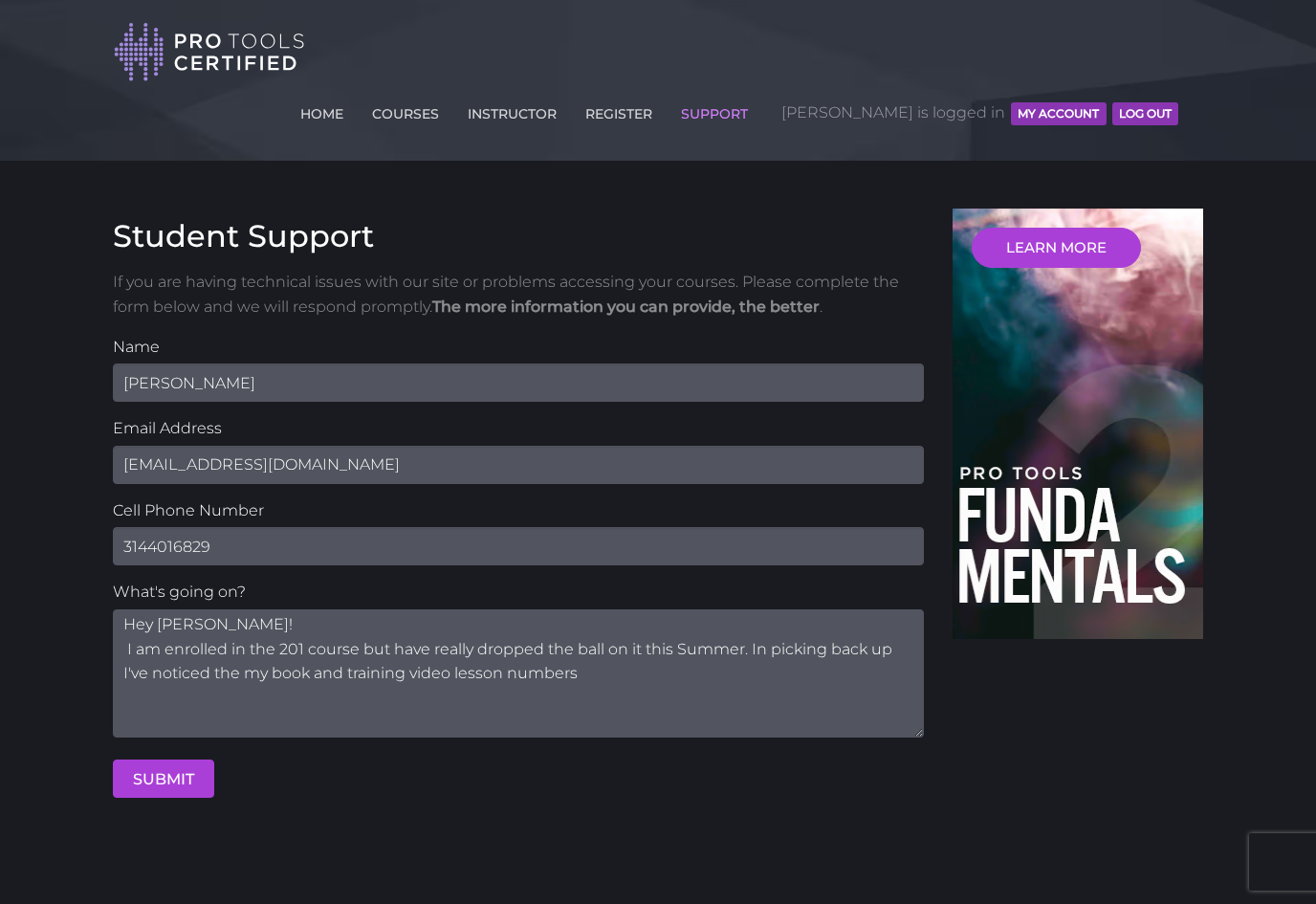
click at [283, 614] on textarea "Hey [PERSON_NAME]! I am enrolled in the 201 course but have really dropped the …" at bounding box center [518, 673] width 811 height 128
click at [470, 612] on textarea "Hey Professor Scott! I am enrolled in the 201 course but have really dropped th…" at bounding box center [518, 673] width 811 height 128
click at [682, 616] on textarea "Hey Professor Scott! I am enrolled in the 201 course but have really dropped th…" at bounding box center [518, 673] width 811 height 128
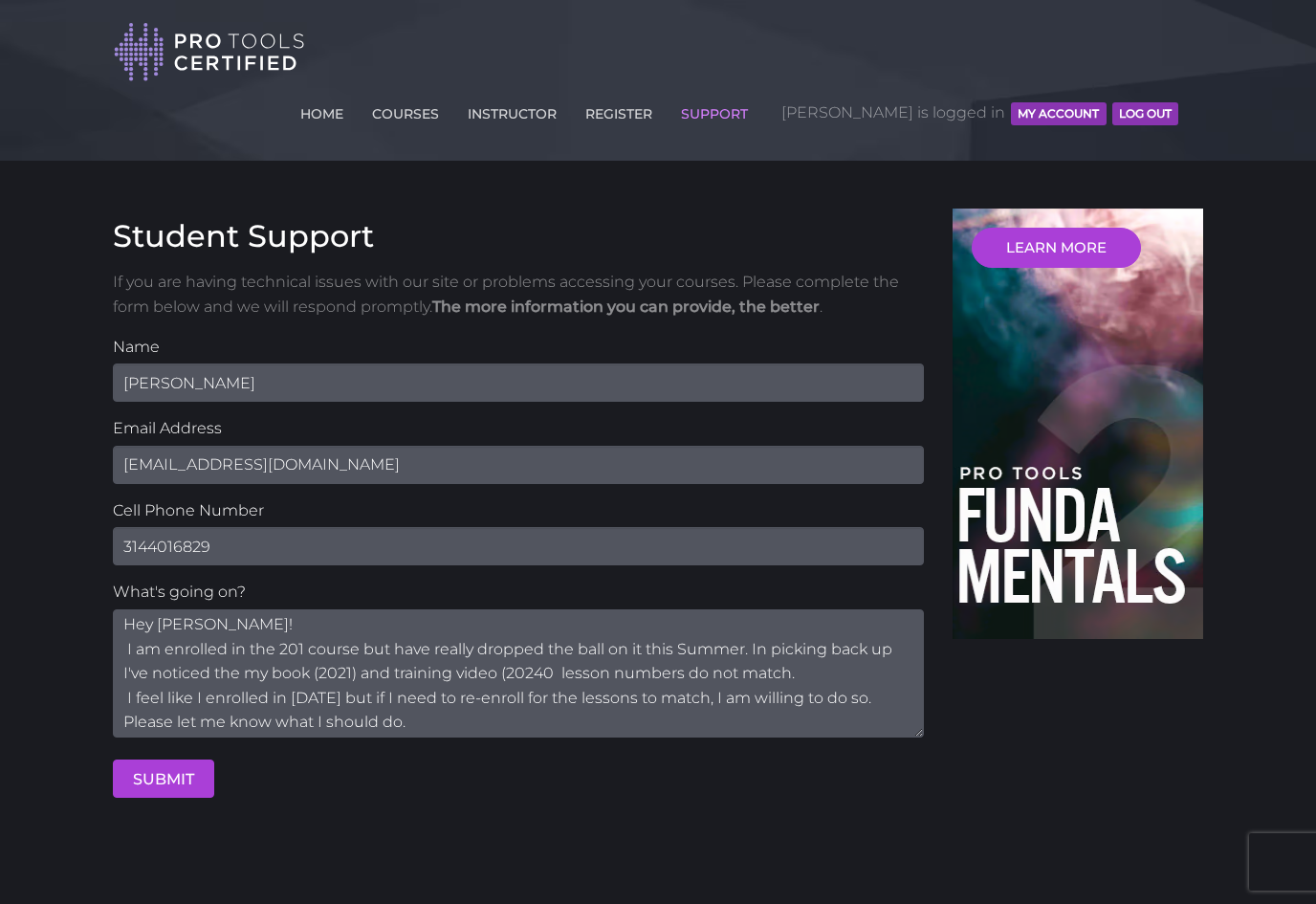
scroll to position [19, 0]
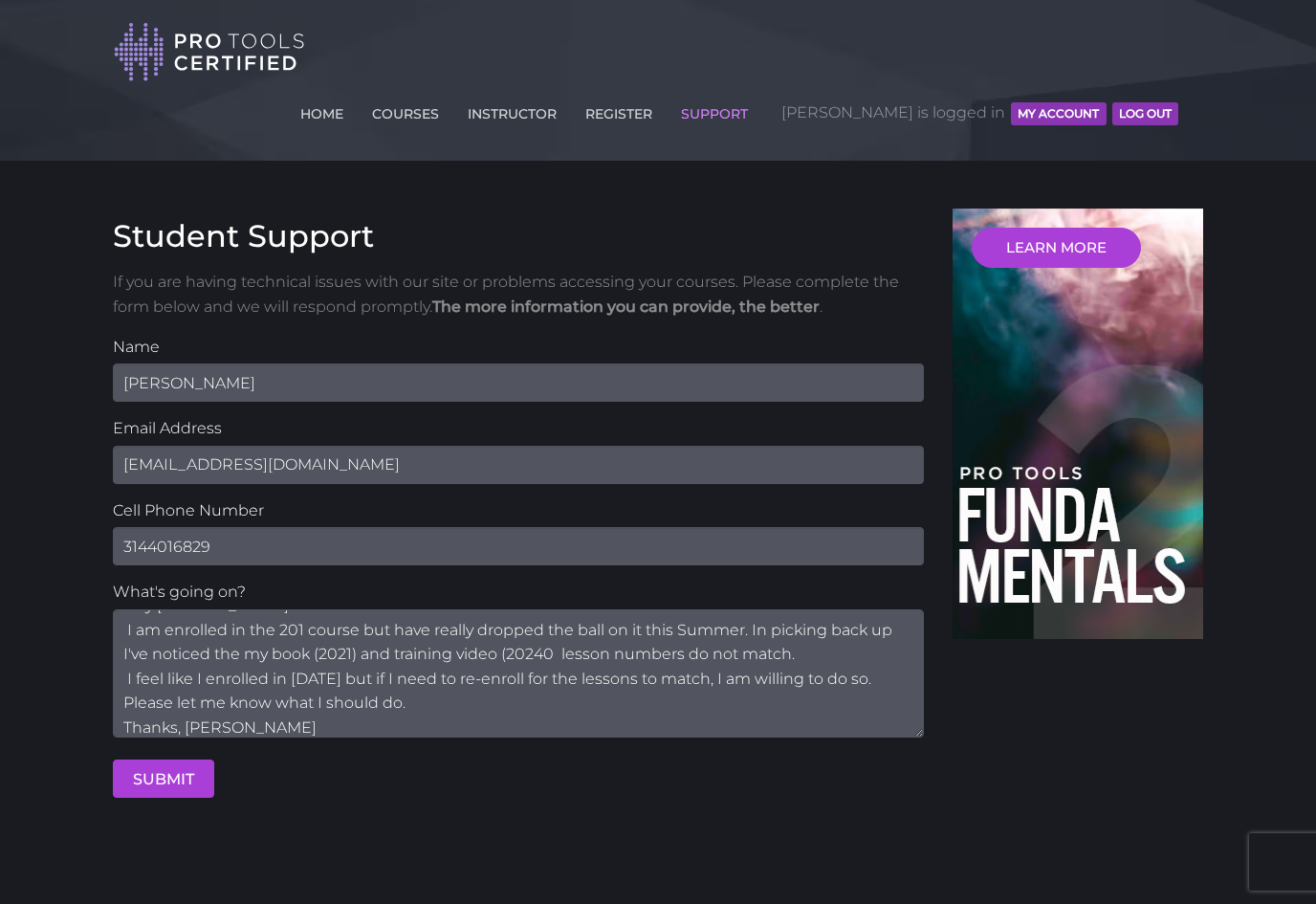
click at [187, 661] on textarea "Hey Professor Scott! I am enrolled in the 201 course but have really dropped th…" at bounding box center [518, 673] width 811 height 128
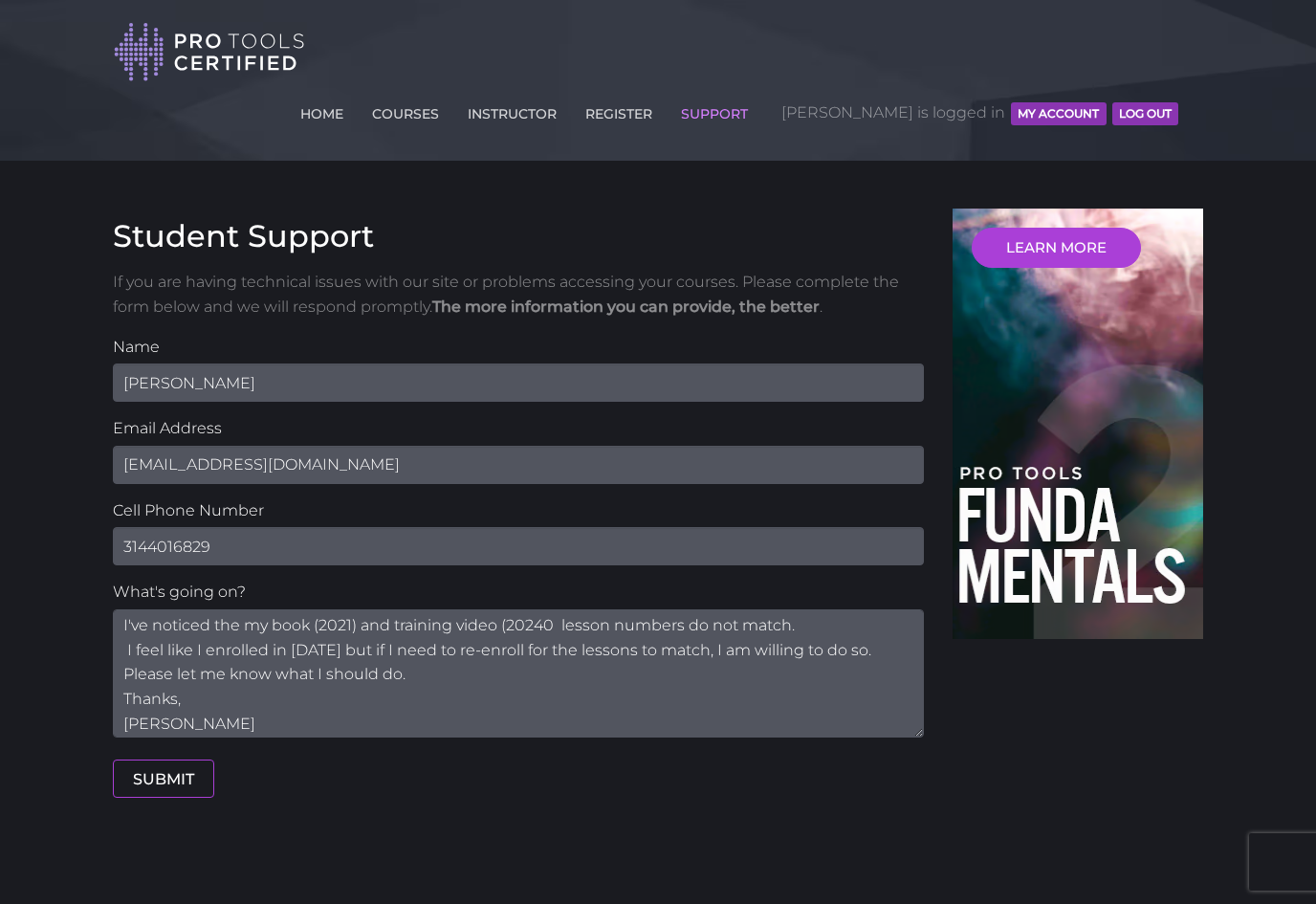
type textarea "Hey Professor Scott! I am enrolled in the 201 course but have really dropped th…"
click at [145, 759] on button "SUBMIT" at bounding box center [164, 778] width 101 height 39
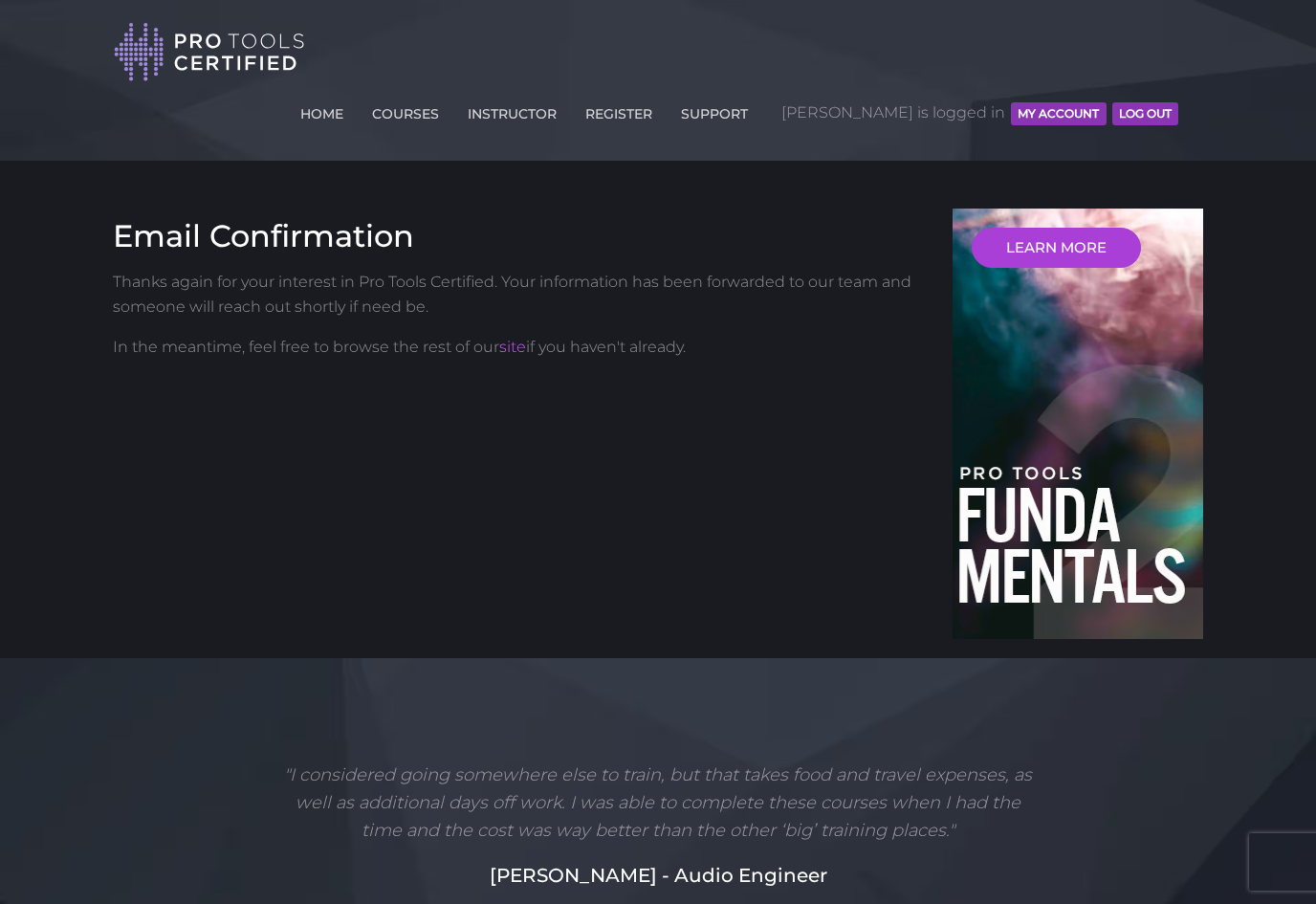
click at [1038, 102] on button "MY ACCOUNT" at bounding box center [1058, 113] width 95 height 23
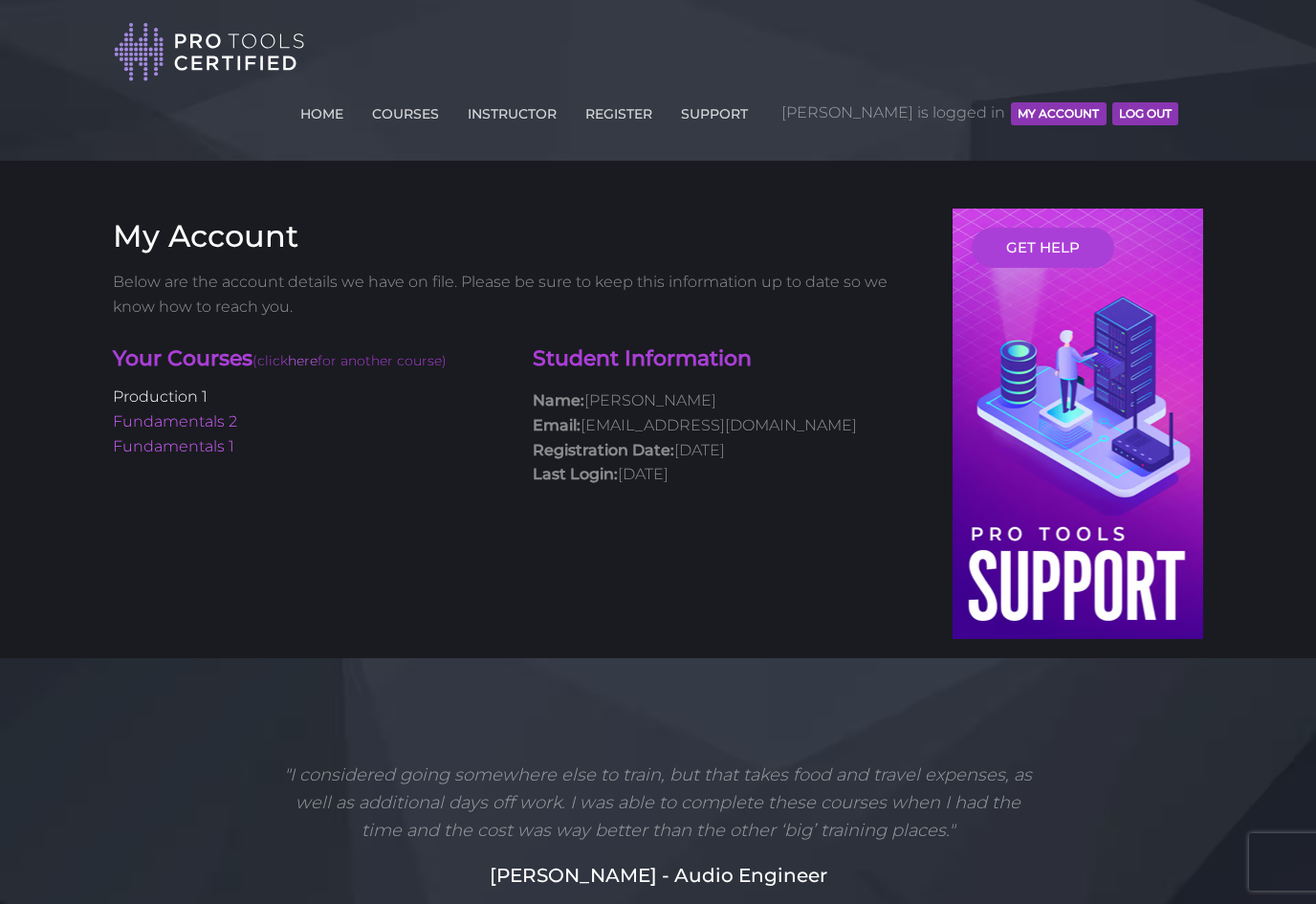
click at [164, 388] on link "Production 1" at bounding box center [161, 396] width 95 height 18
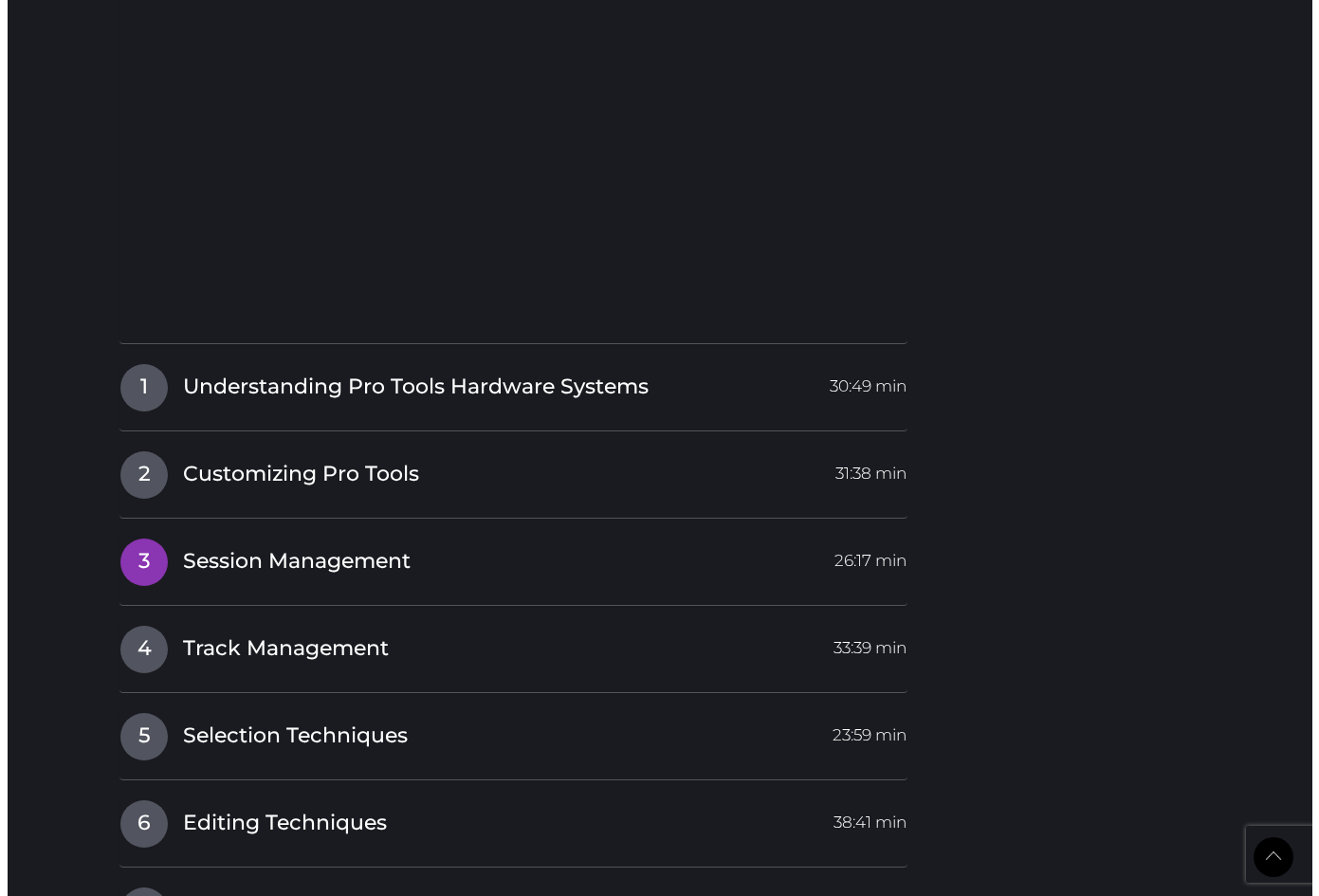
scroll to position [2611, 0]
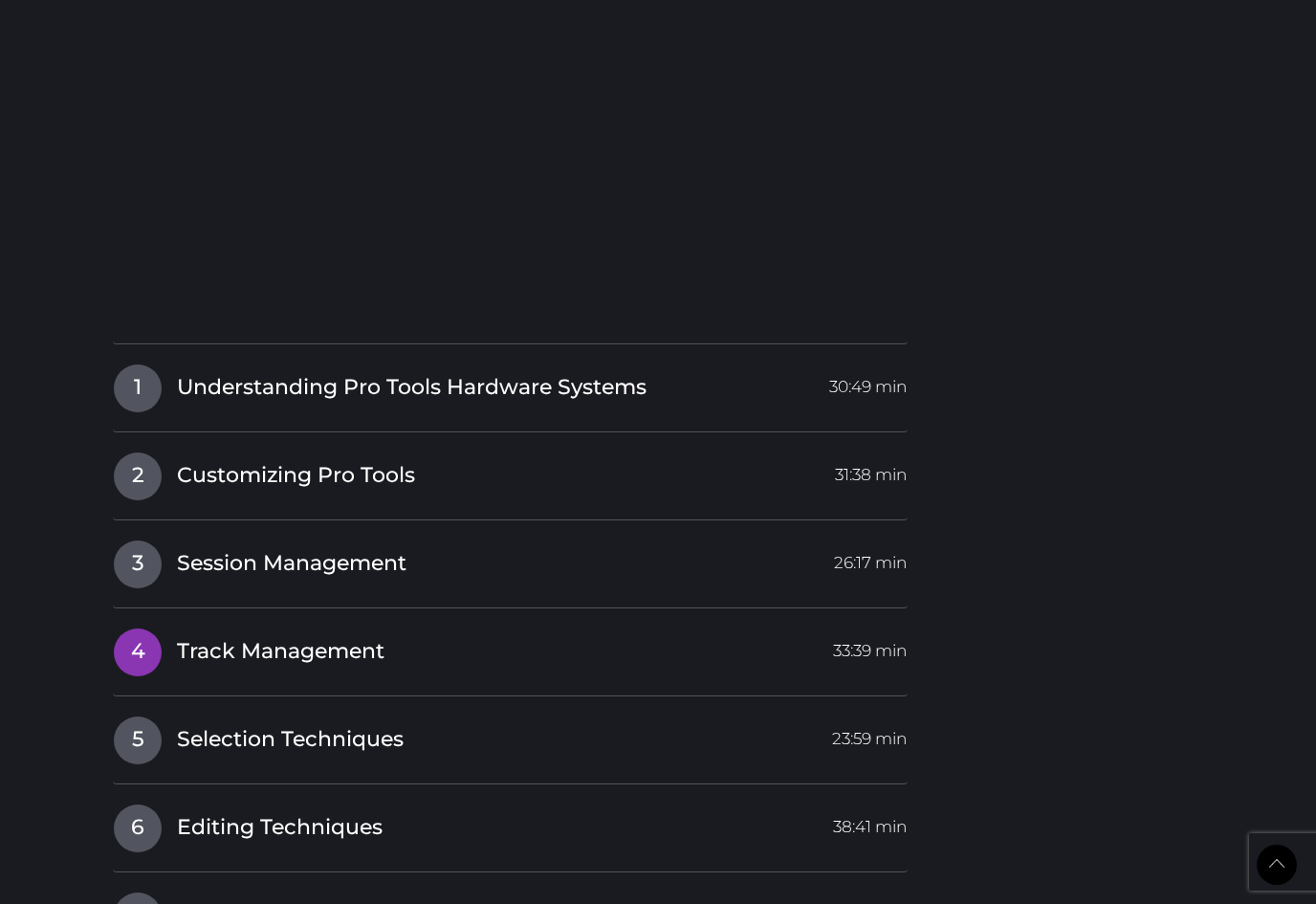
click at [183, 637] on span "Track Management" at bounding box center [280, 652] width 207 height 30
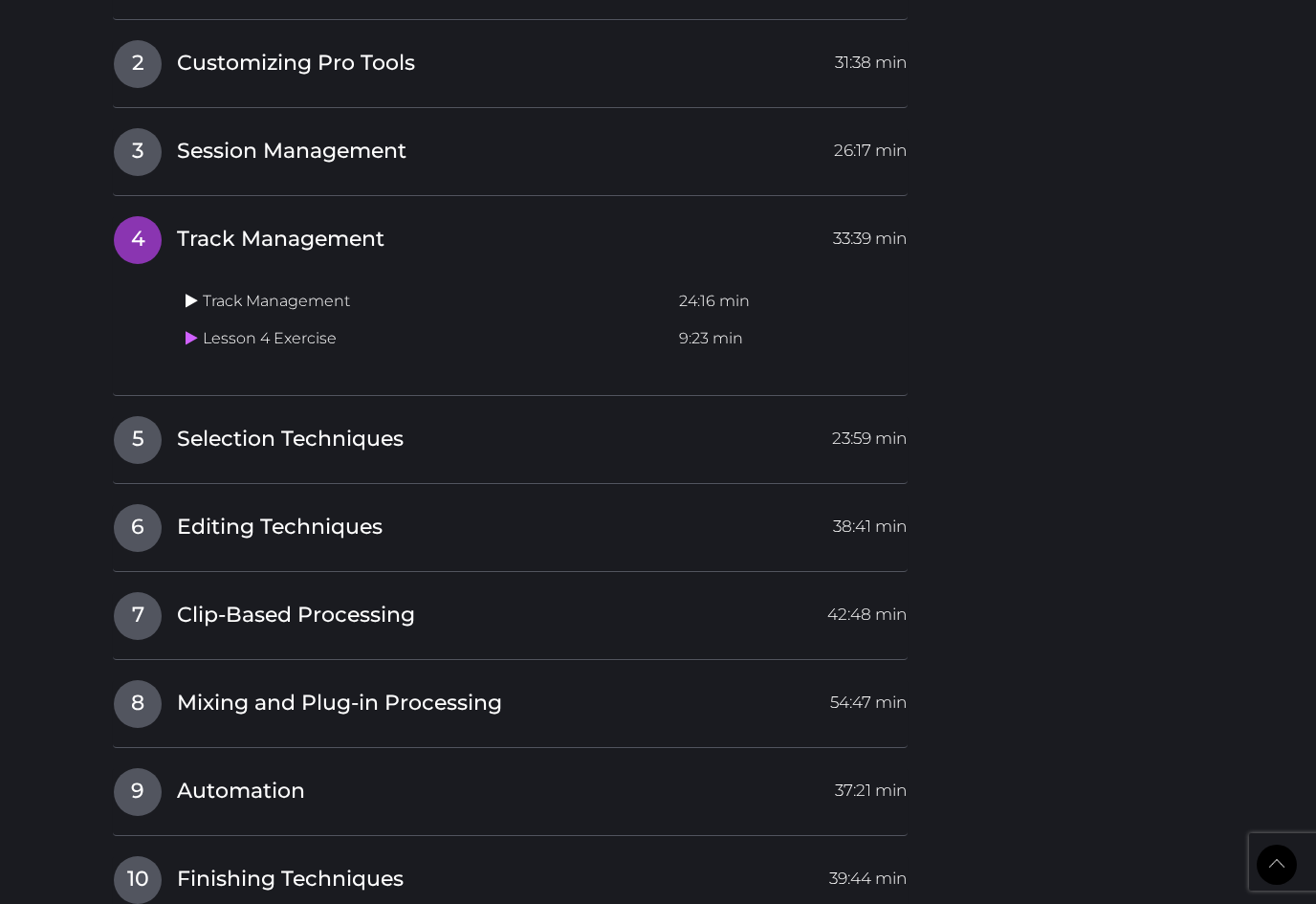
click at [201, 291] on link at bounding box center [193, 300] width 17 height 18
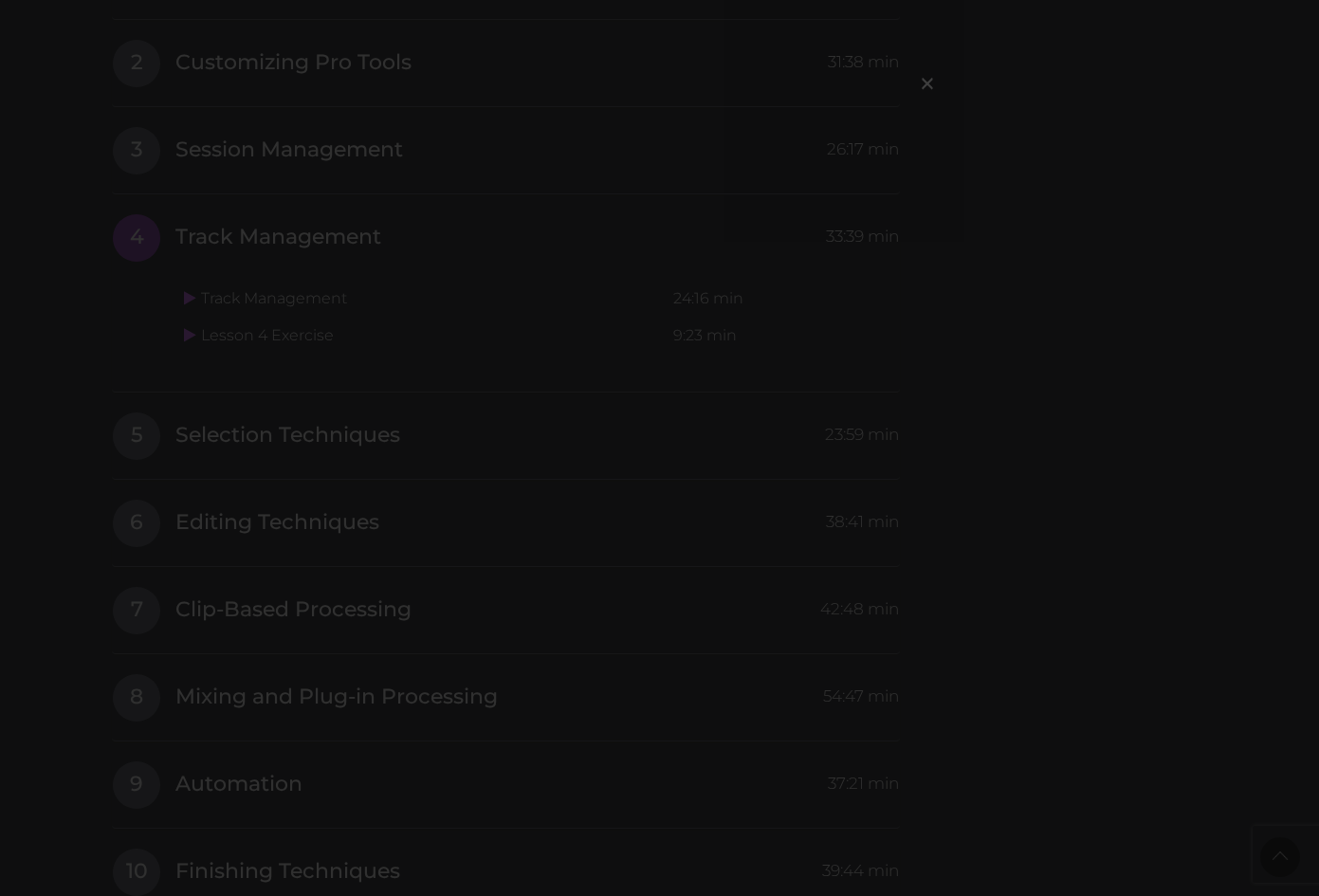
click at [510, 503] on div "×" at bounding box center [660, 448] width 1319 height 896
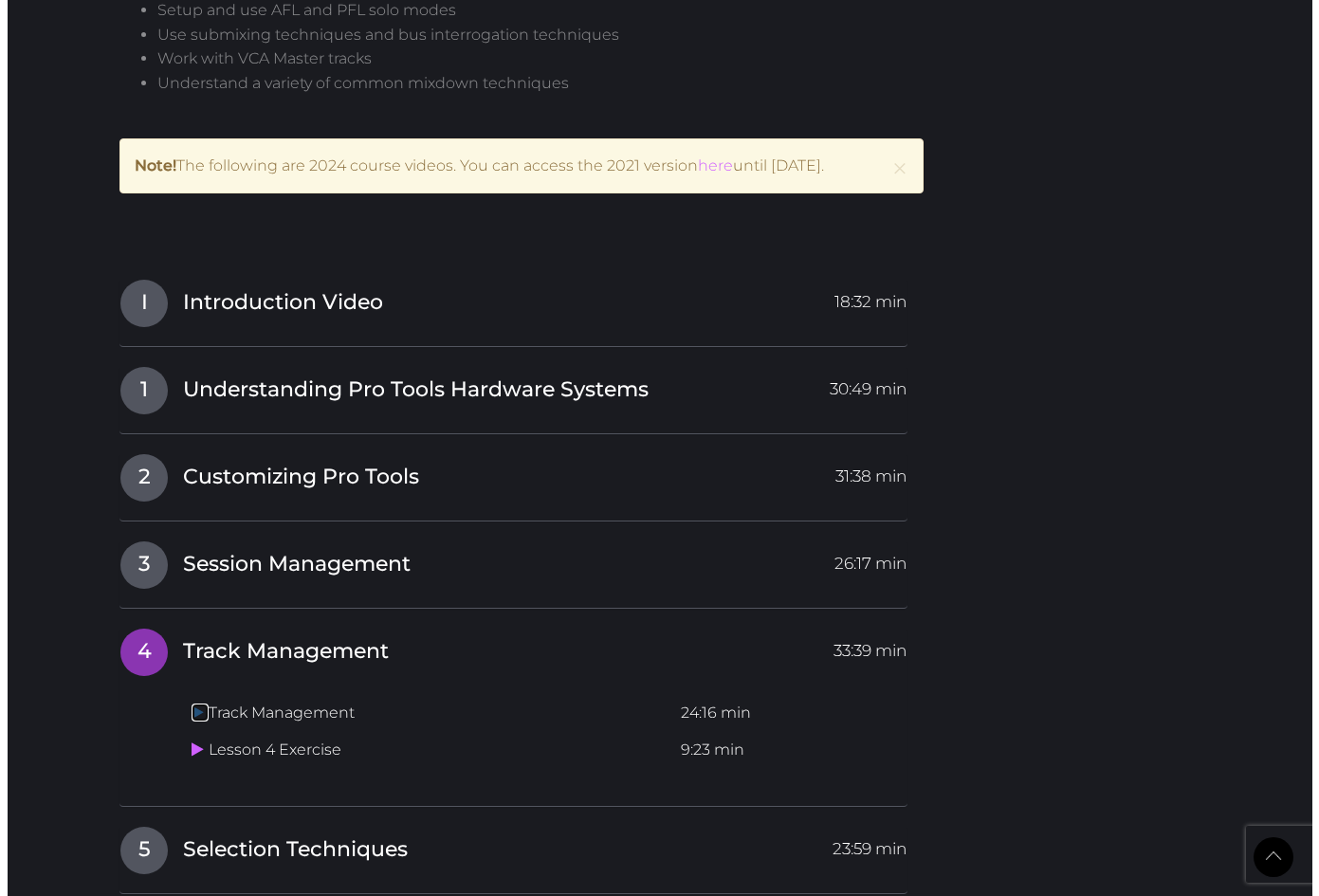
scroll to position [2310, 0]
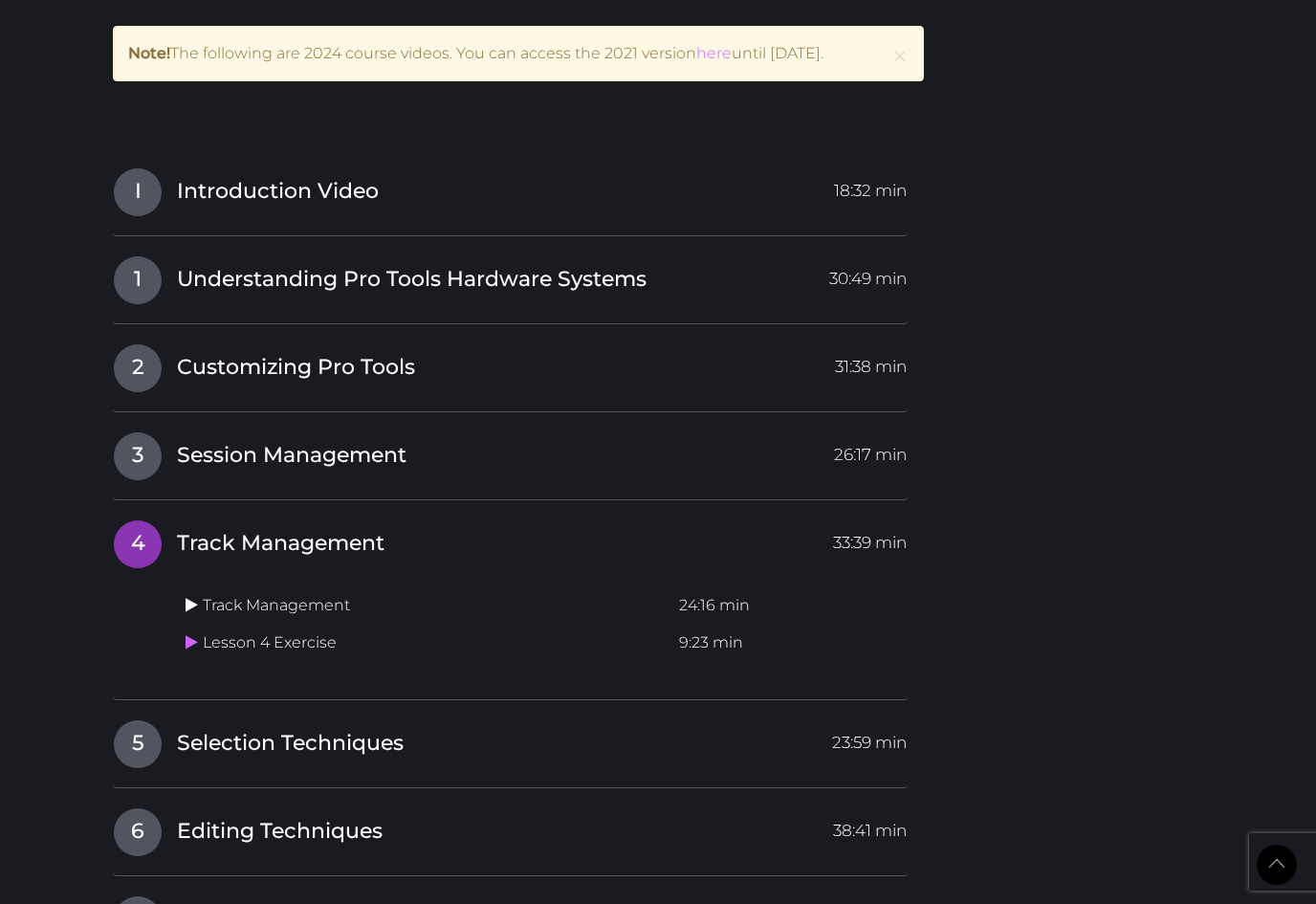
click at [185, 597] on icon at bounding box center [191, 604] width 13 height 15
